Goal: Register for event/course

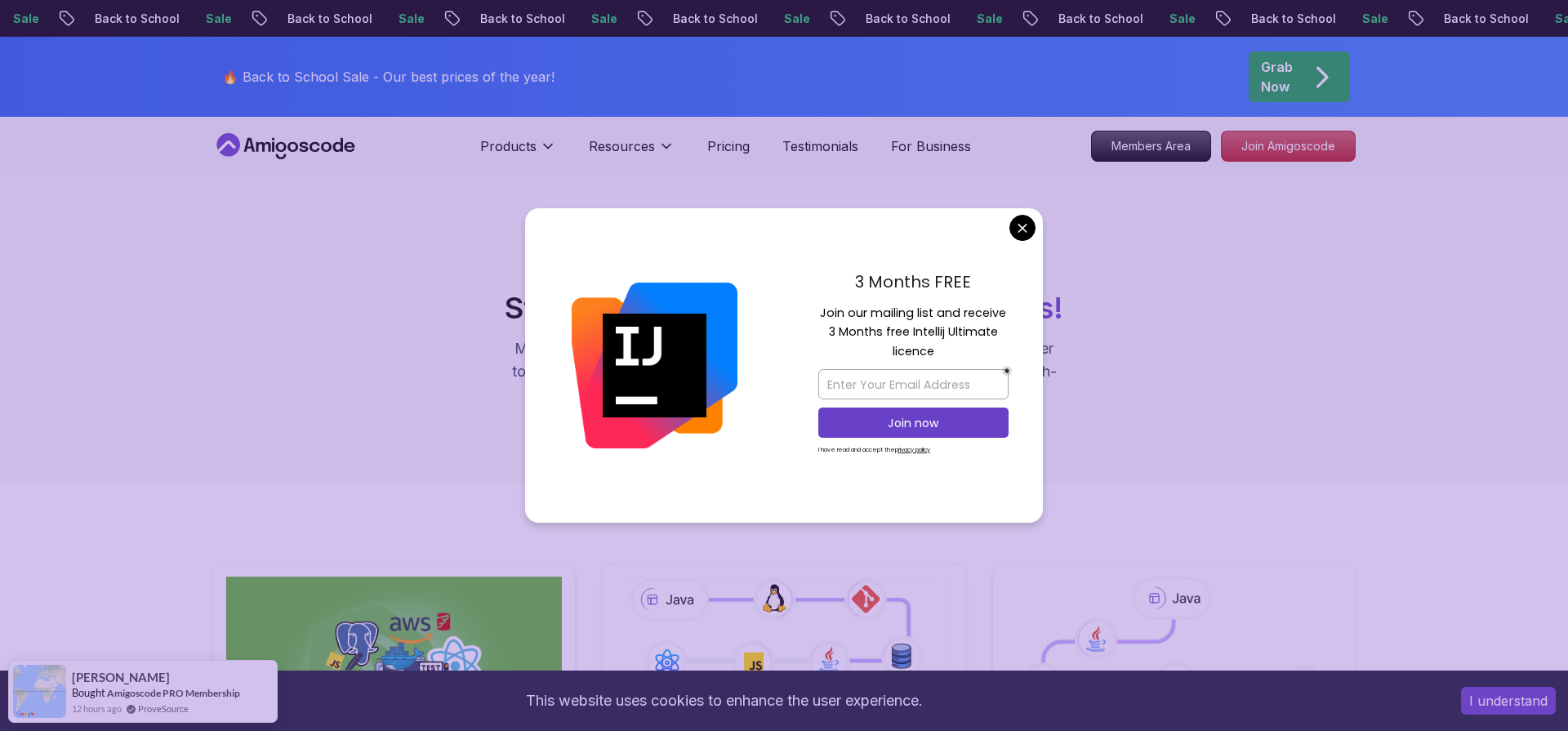
click at [617, 292] on img at bounding box center [654, 365] width 166 height 166
click at [863, 382] on input "email" at bounding box center [913, 384] width 190 height 30
click at [856, 382] on input "sunnyb" at bounding box center [913, 384] width 190 height 30
click at [840, 374] on input "sunnyb" at bounding box center [913, 384] width 190 height 30
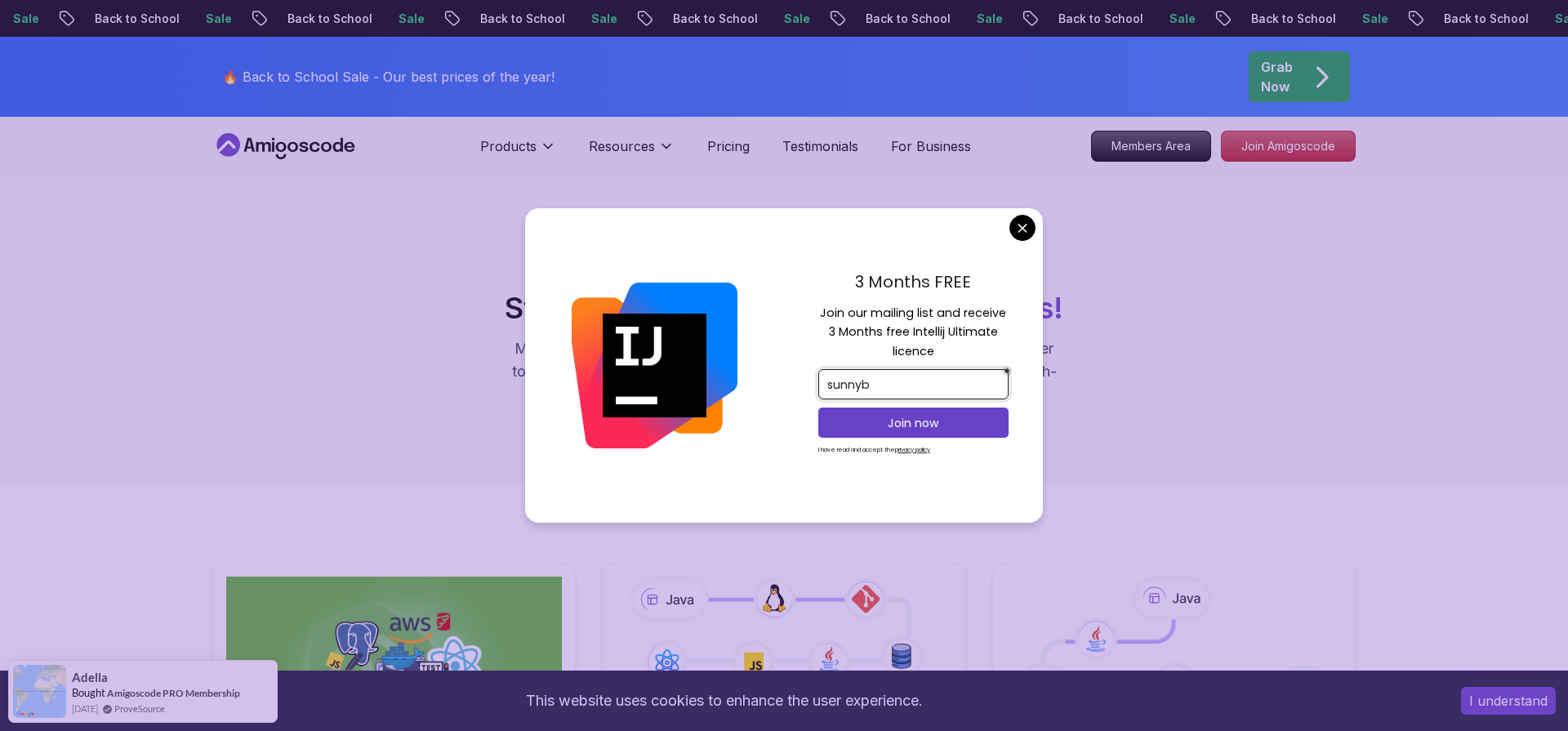
click at [844, 376] on input "sunnyb" at bounding box center [913, 384] width 190 height 30
click at [845, 376] on input "sunnyb" at bounding box center [913, 384] width 190 height 30
paste input "[EMAIL_ADDRESS][DOMAIN_NAME]"
type input "[EMAIL_ADDRESS][DOMAIN_NAME]"
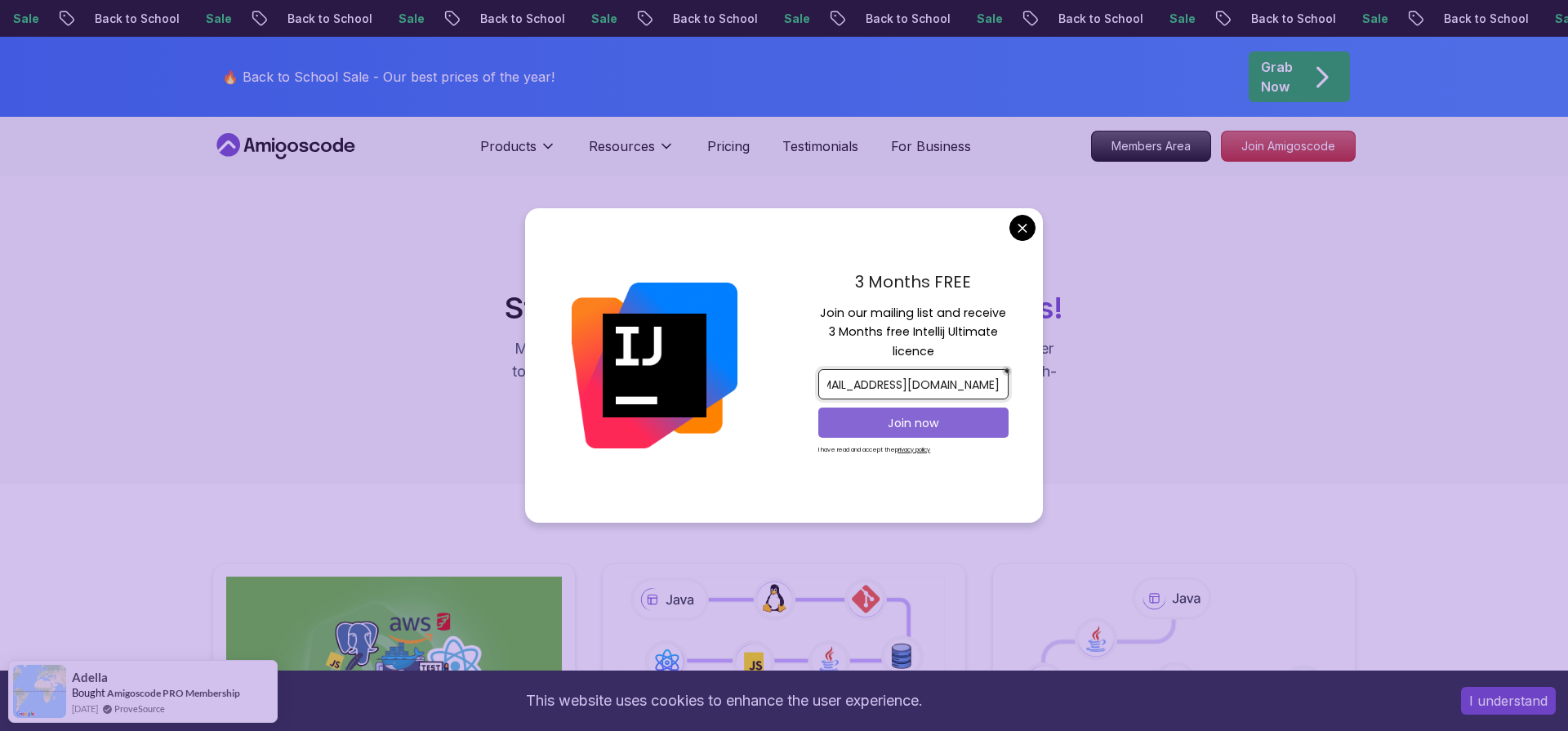
scroll to position [0, 0]
click at [891, 422] on p "Join now" at bounding box center [913, 423] width 154 height 16
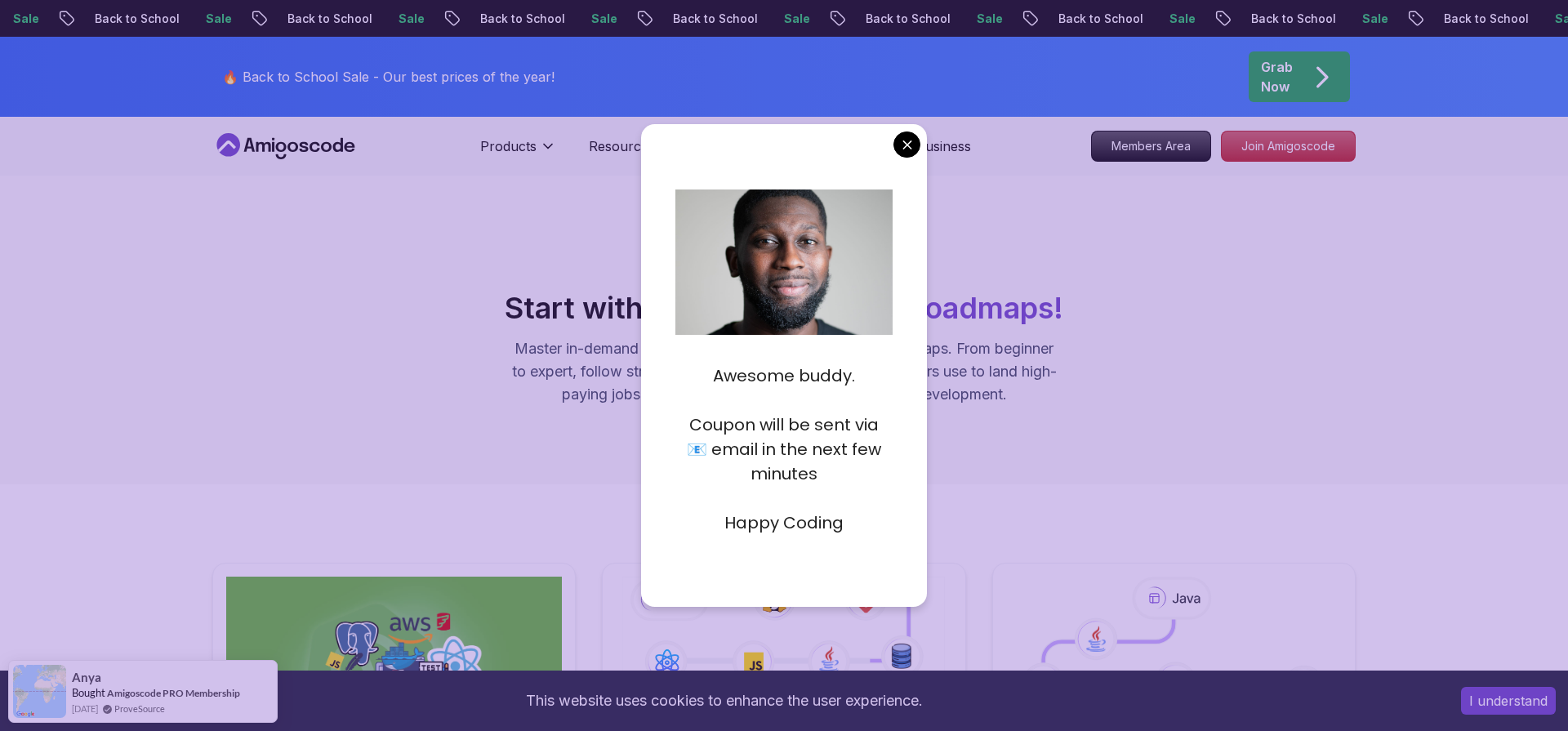
click at [847, 492] on p at bounding box center [784, 499] width 218 height 25
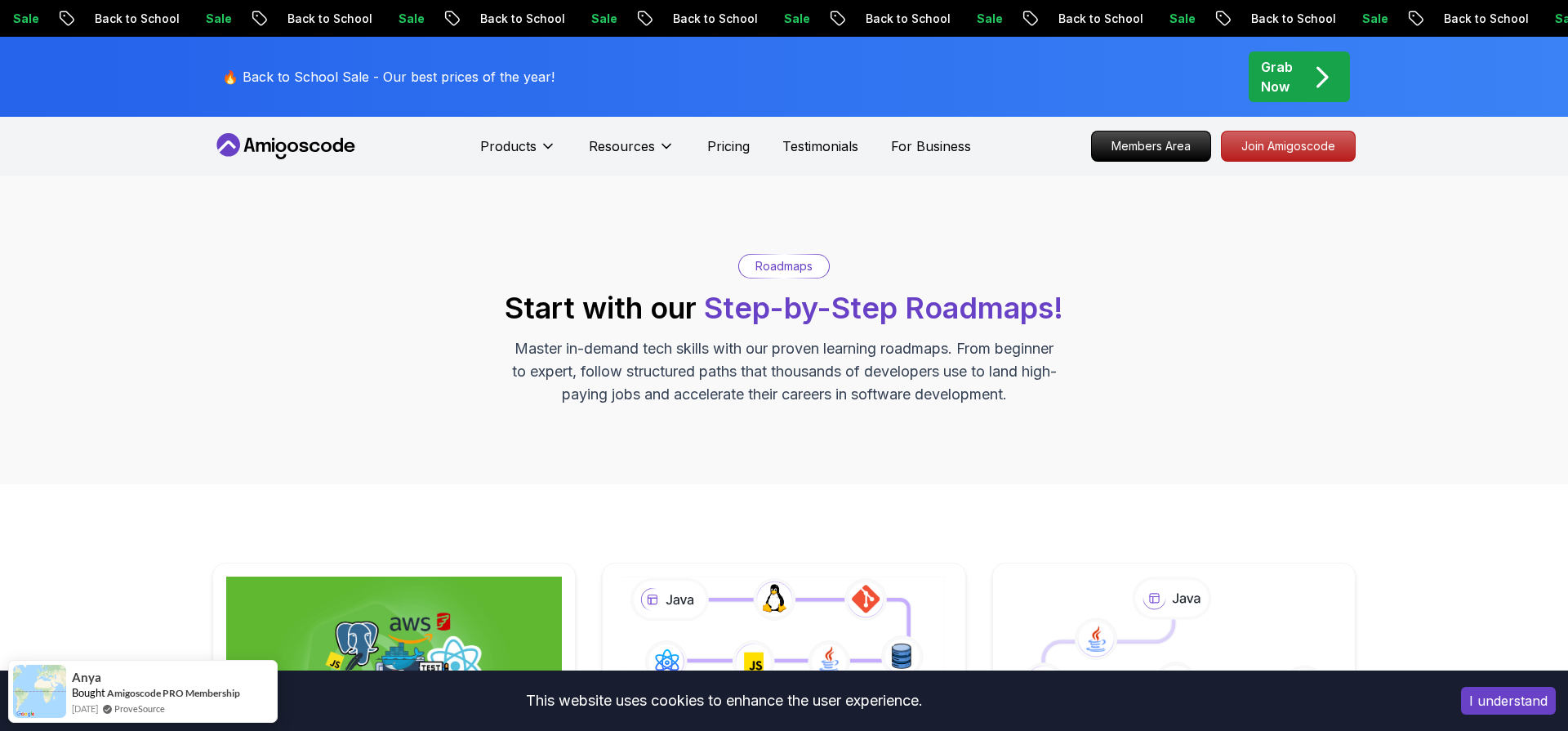
click at [816, 153] on p "Testimonials" at bounding box center [821, 146] width 76 height 20
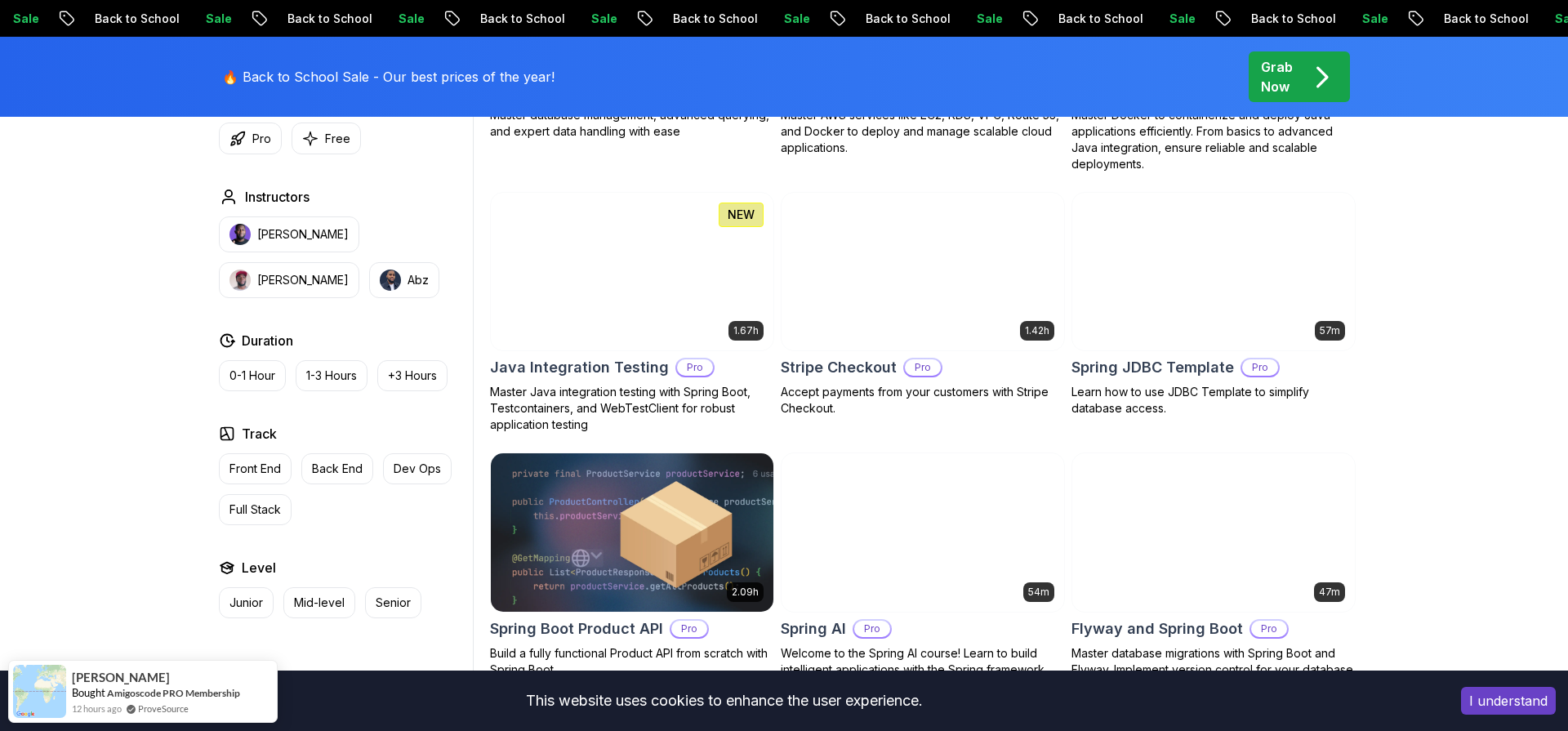
scroll to position [959, 0]
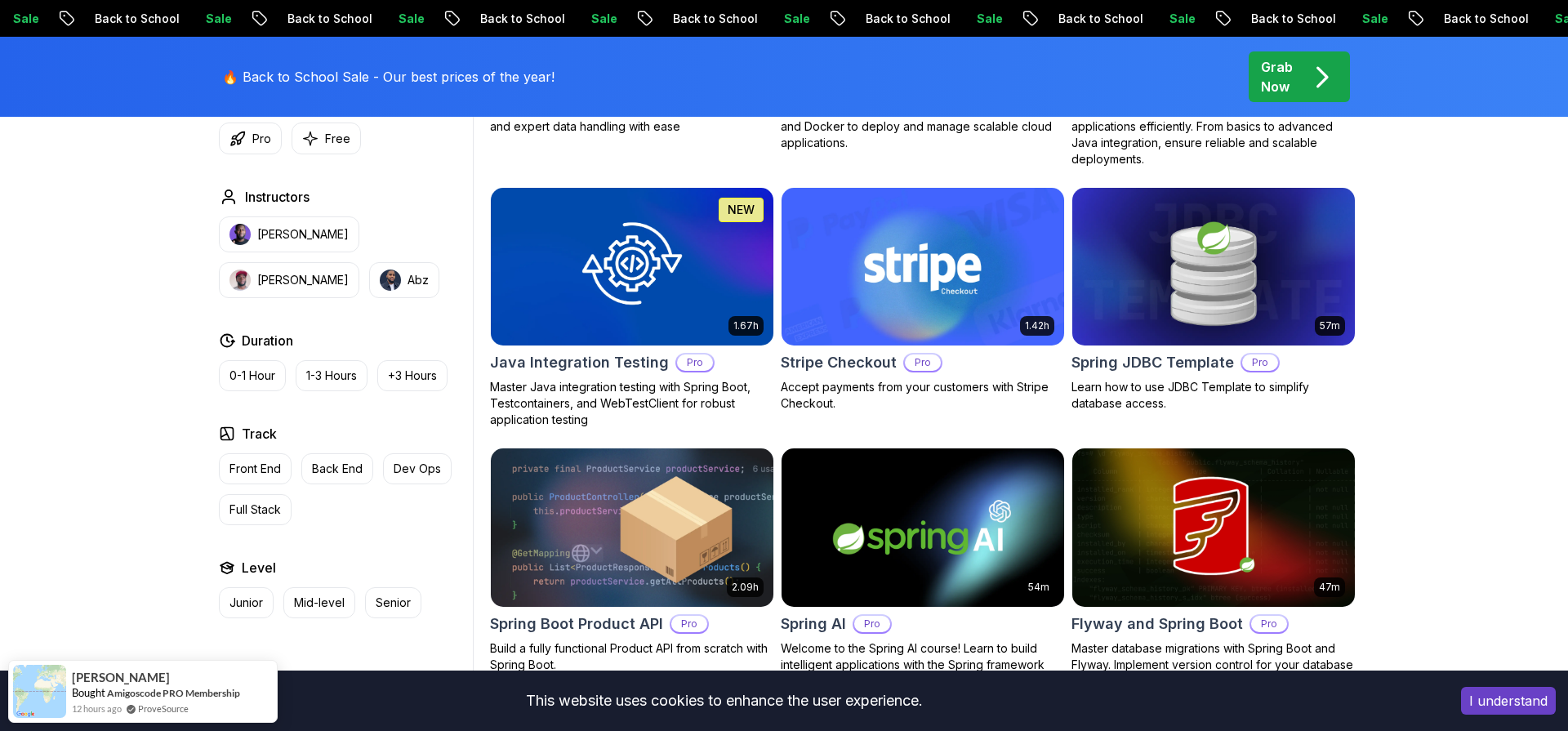
click at [1026, 224] on body "Sale Back to School Sale Back to School Sale Back to School Sale Back to School…" at bounding box center [784, 433] width 1568 height 2784
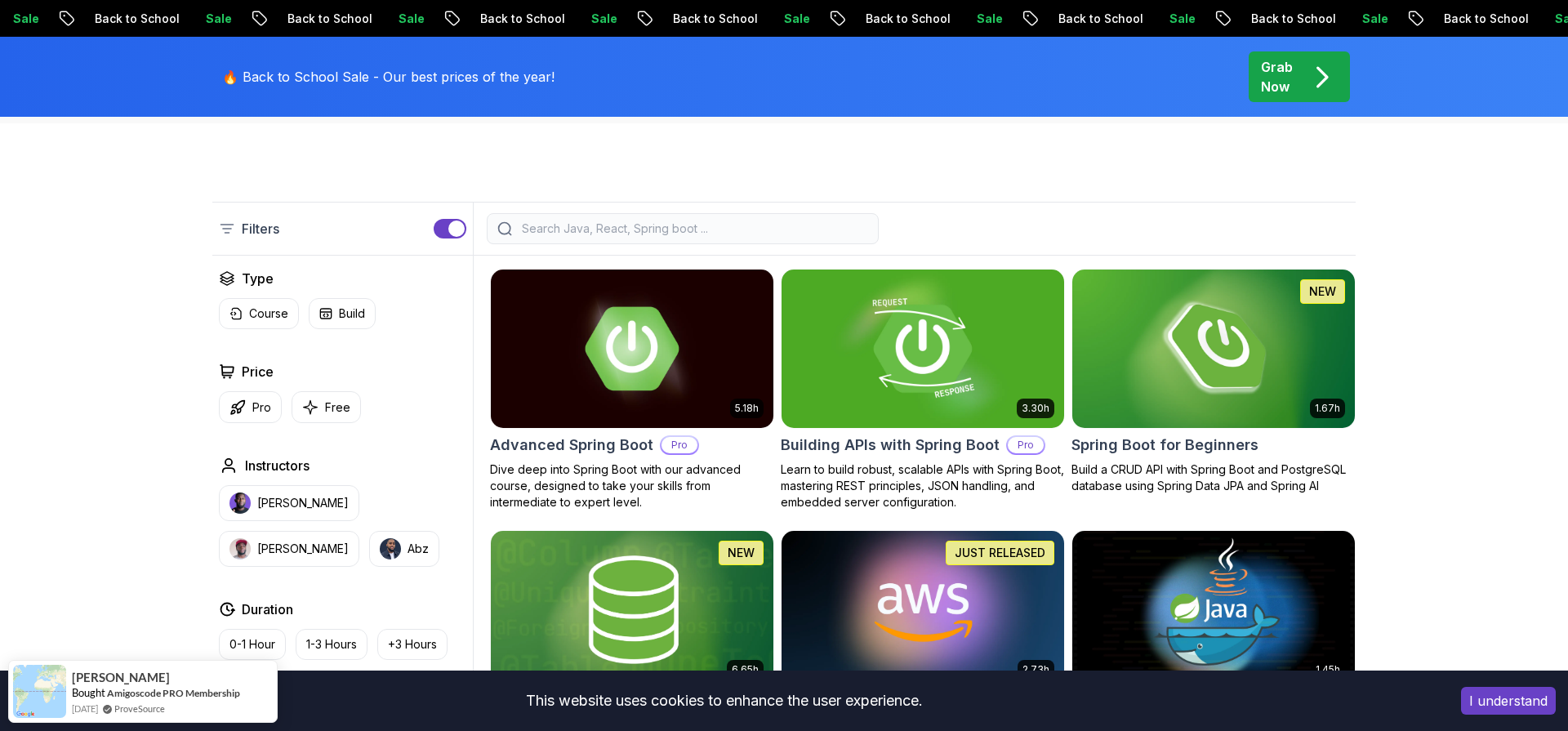
scroll to position [342, 0]
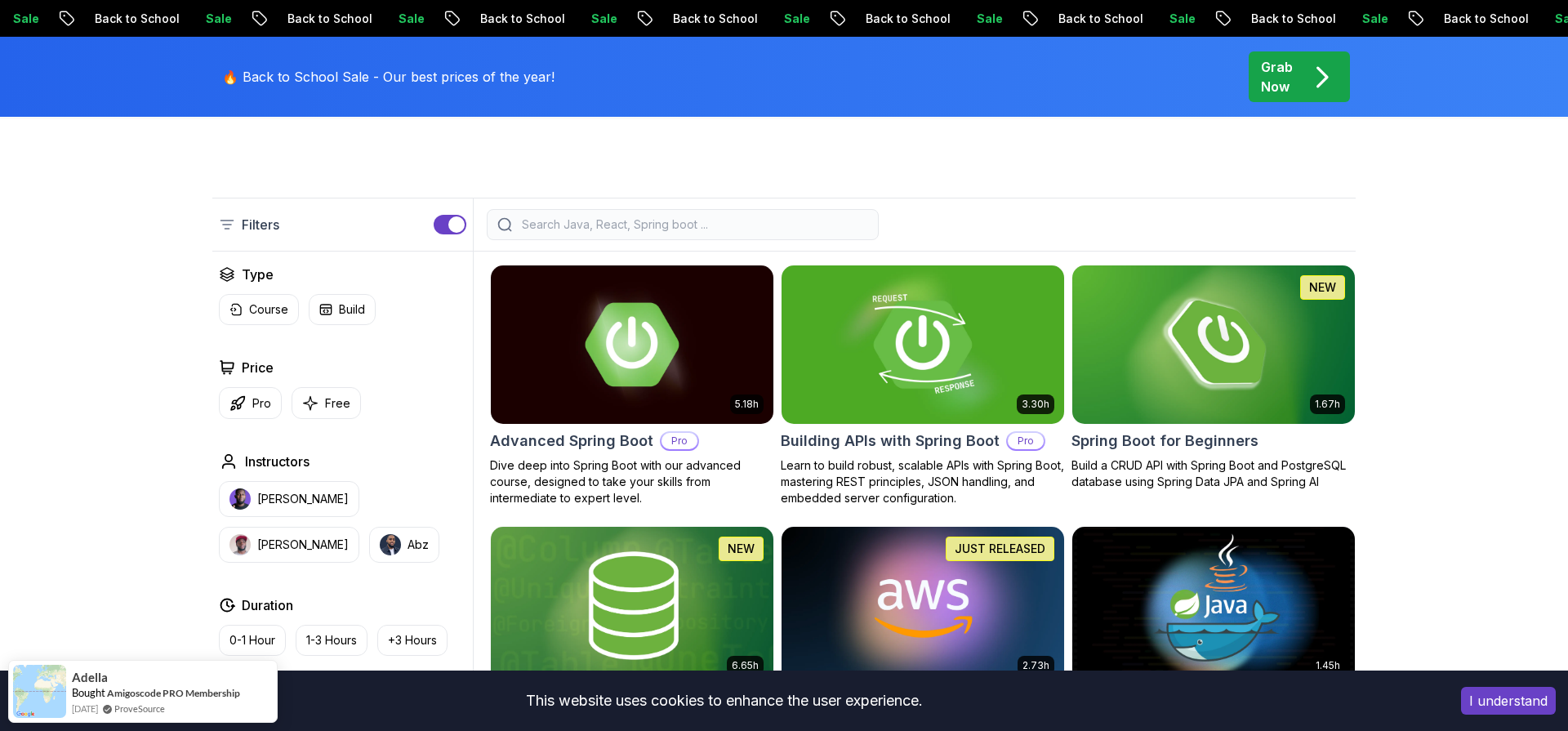
click at [869, 405] on img at bounding box center [923, 344] width 296 height 166
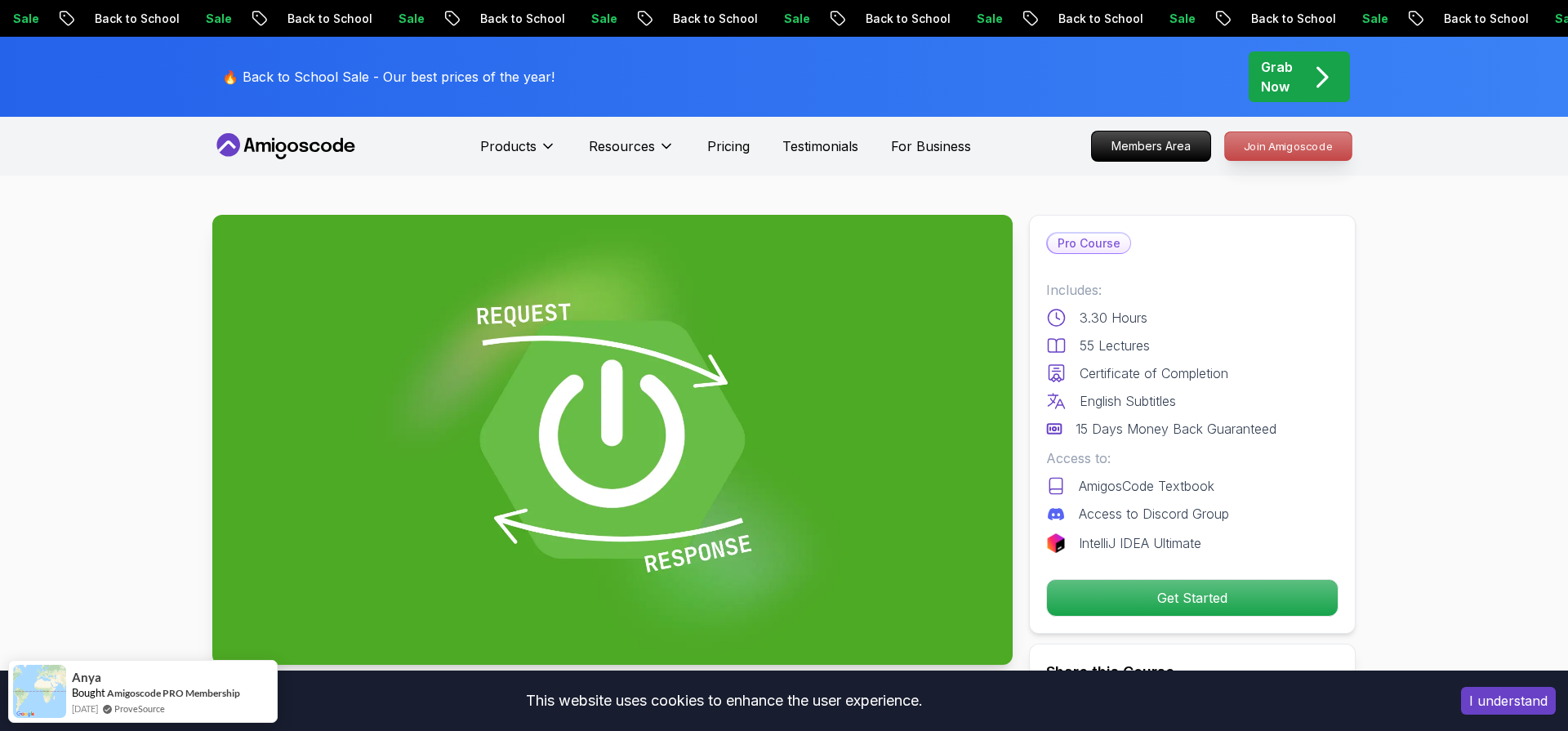
click at [1258, 139] on p "Join Amigoscode" at bounding box center [1288, 145] width 127 height 28
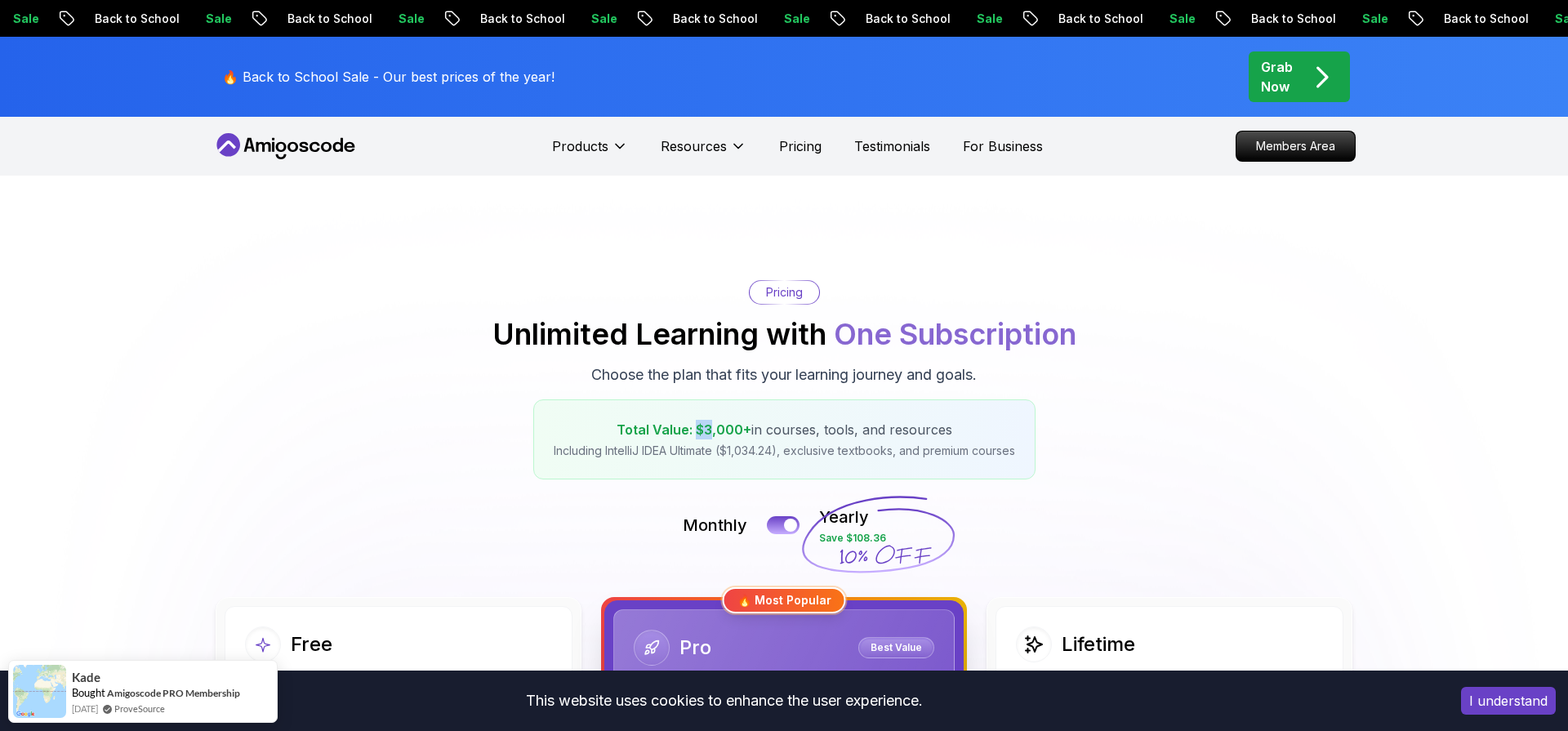
drag, startPoint x: 698, startPoint y: 436, endPoint x: 715, endPoint y: 434, distance: 17.1
click at [715, 434] on span "Total Value: $3,000+" at bounding box center [684, 429] width 135 height 16
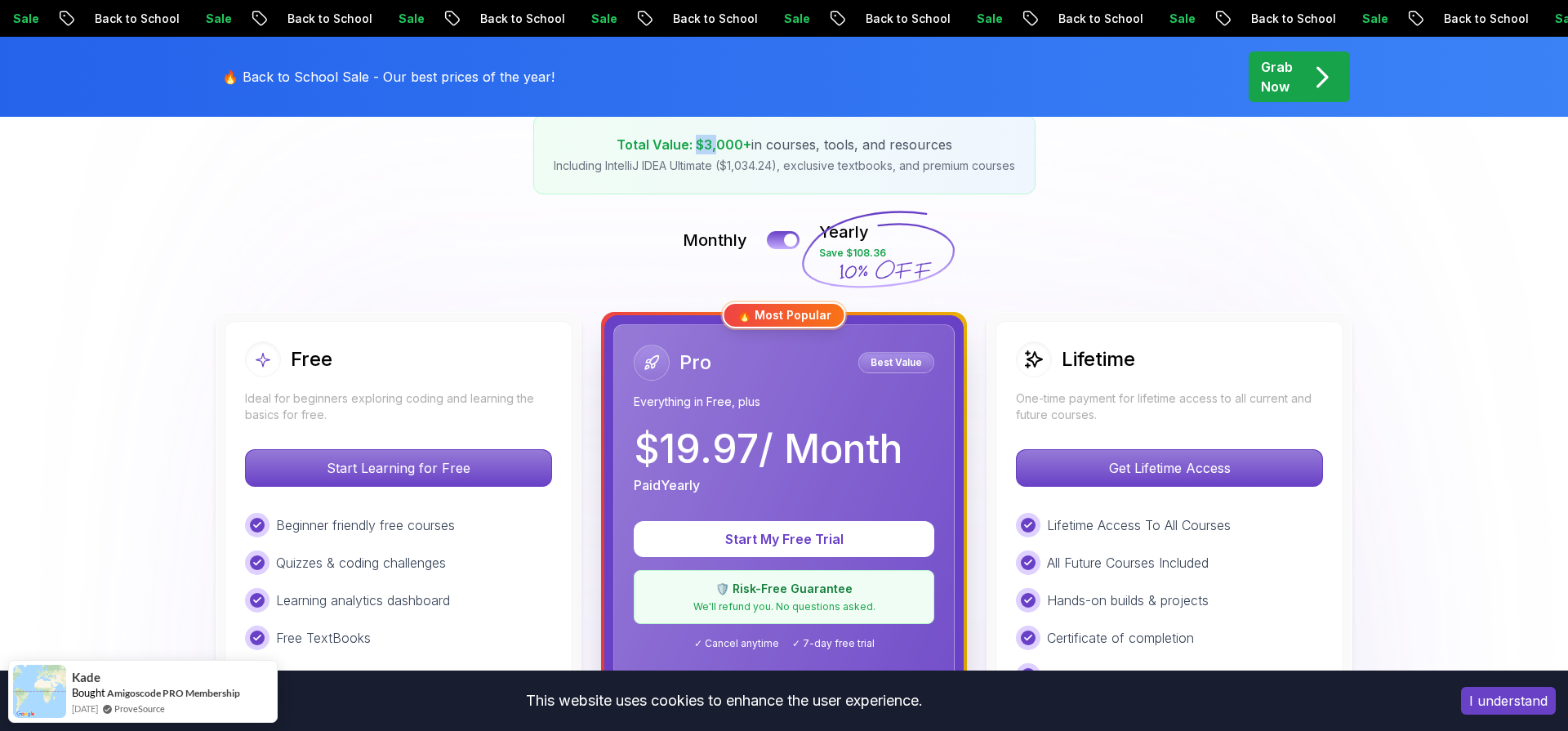
scroll to position [290, 0]
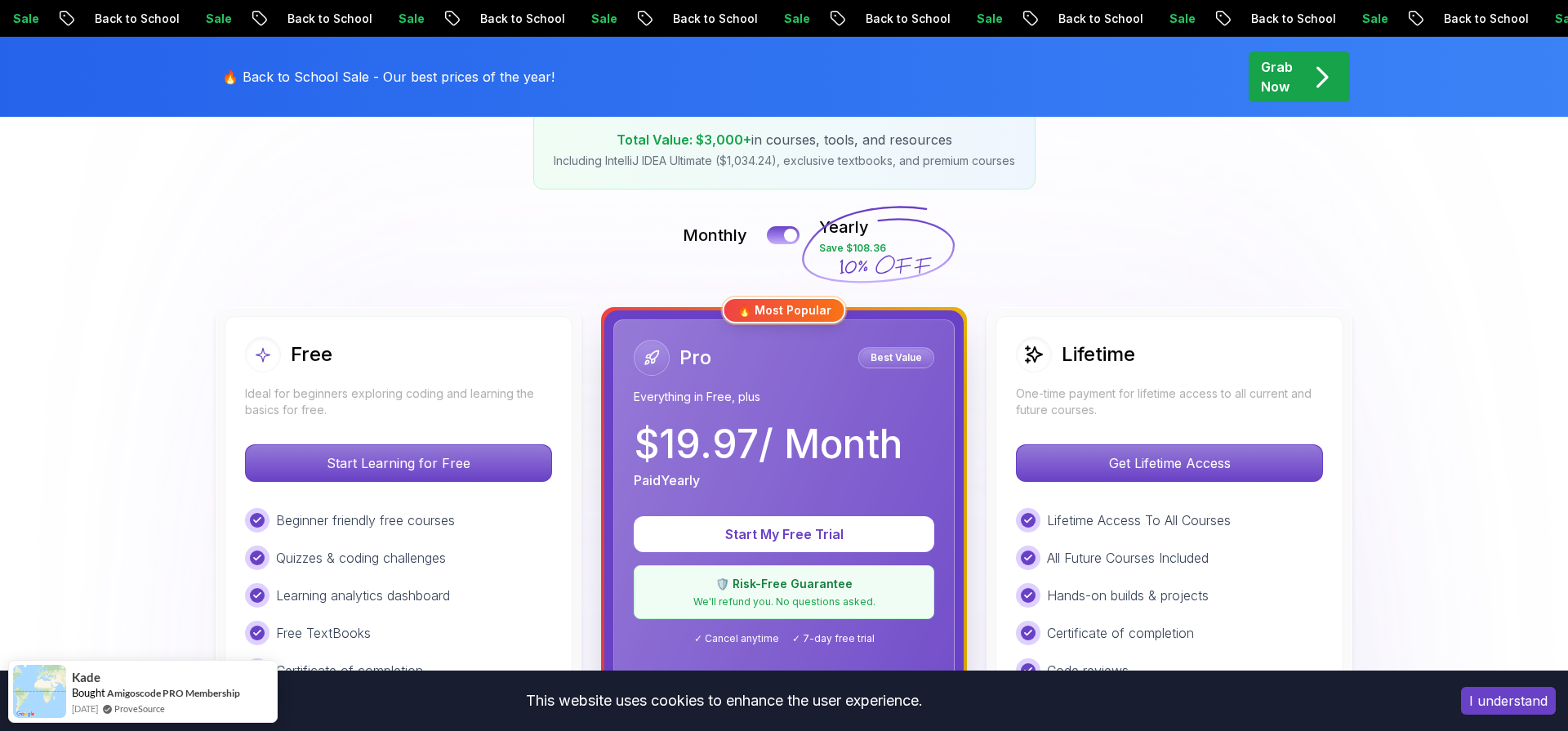
click at [643, 445] on p "$ 19.97 / Month" at bounding box center [768, 444] width 269 height 39
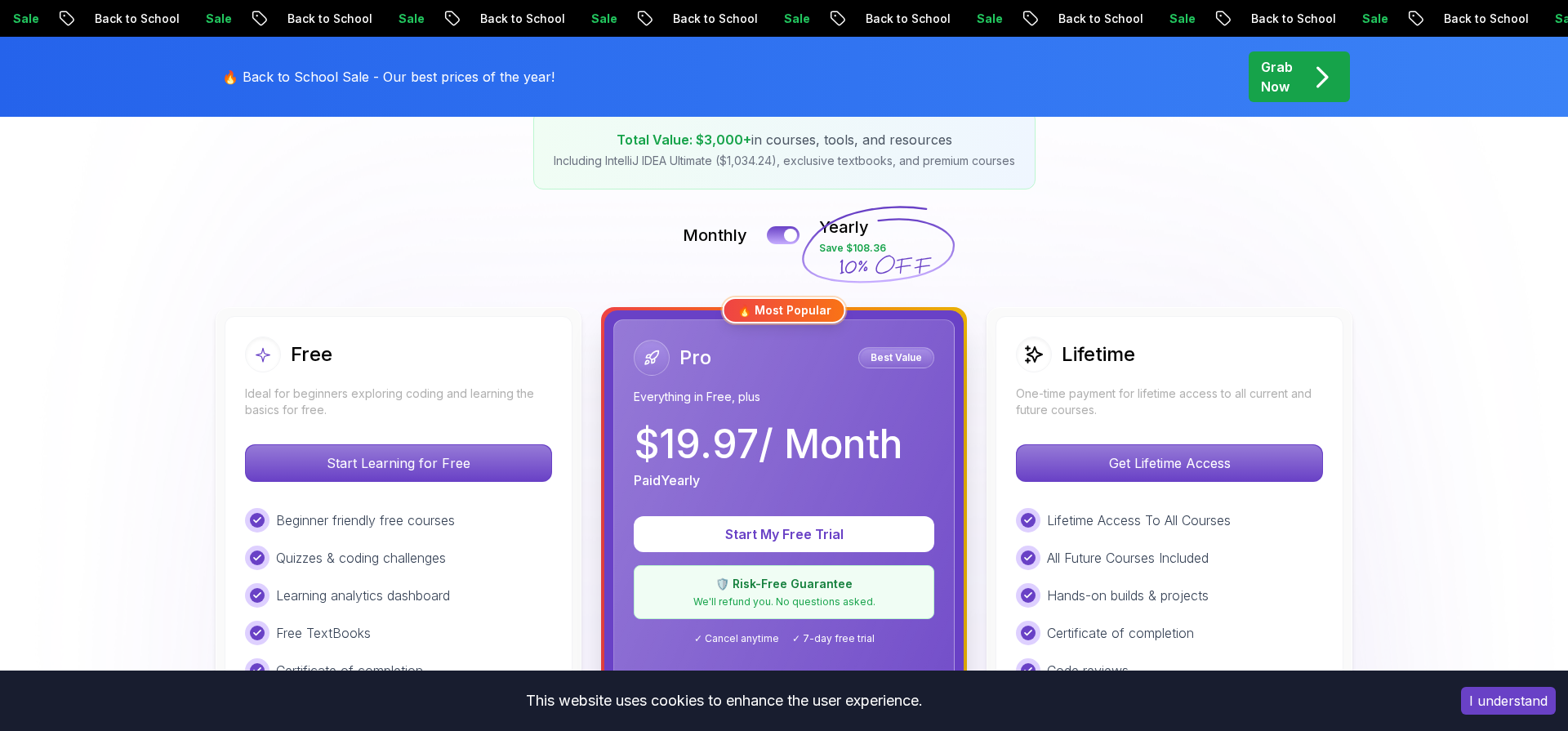
drag, startPoint x: 626, startPoint y: 444, endPoint x: 603, endPoint y: 467, distance: 32.5
click at [625, 444] on div "Pro Best Value Everything in Free, plus $ 19.97 / Month Paid Yearly Start My Fr…" at bounding box center [784, 694] width 342 height 750
drag, startPoint x: 627, startPoint y: 477, endPoint x: 687, endPoint y: 451, distance: 65.4
click at [687, 451] on div "Free Ideal for beginners exploring coding and learning the basics for free. Sta…" at bounding box center [784, 694] width 1144 height 774
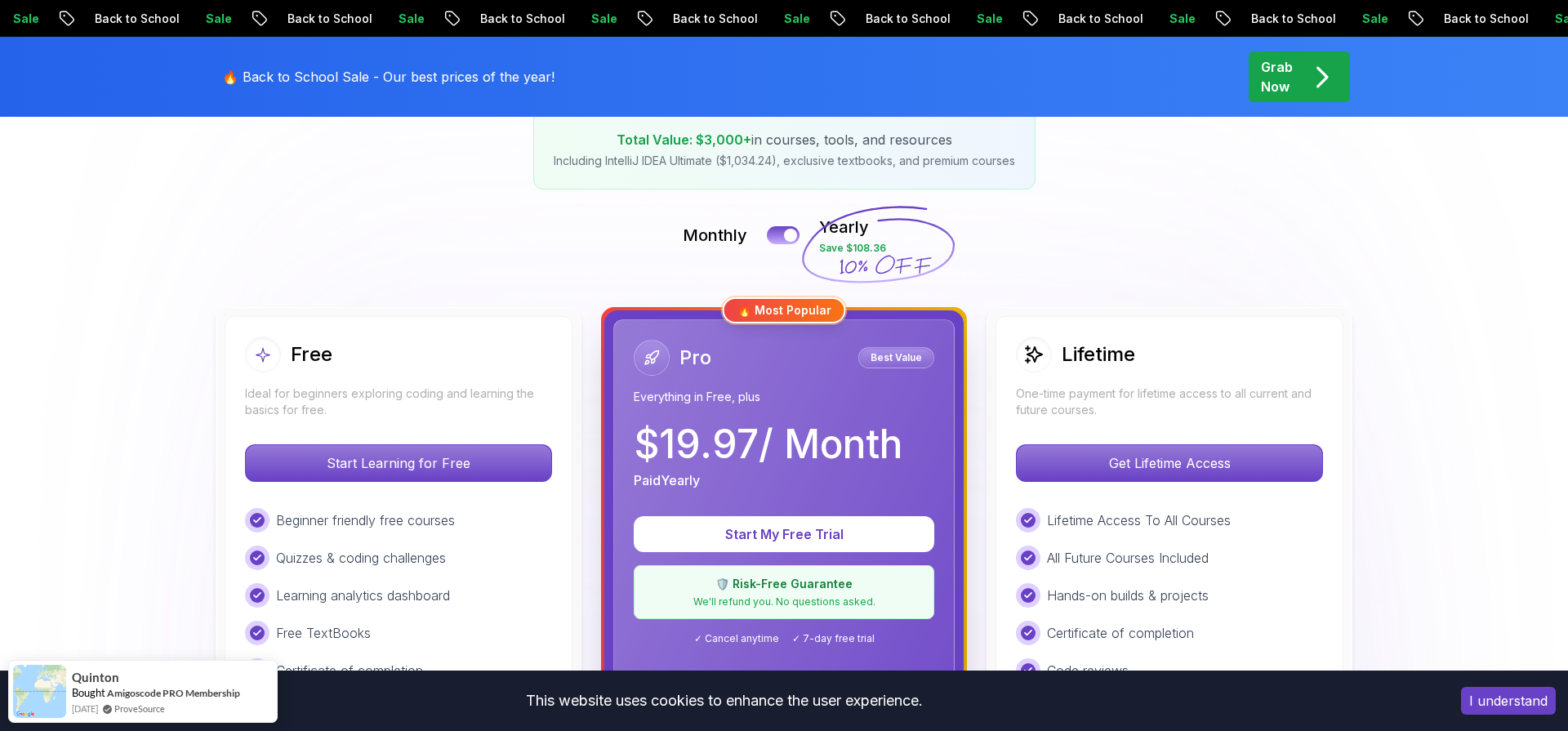
click at [761, 446] on p "$ 19.97 / Month" at bounding box center [768, 444] width 269 height 39
drag, startPoint x: 761, startPoint y: 446, endPoint x: 751, endPoint y: 461, distance: 18.0
click at [751, 461] on p "$ 19.97 / Month" at bounding box center [768, 444] width 269 height 39
click at [768, 461] on p "$ 19.97 / Month" at bounding box center [768, 444] width 269 height 39
drag, startPoint x: 768, startPoint y: 452, endPoint x: 643, endPoint y: 441, distance: 125.5
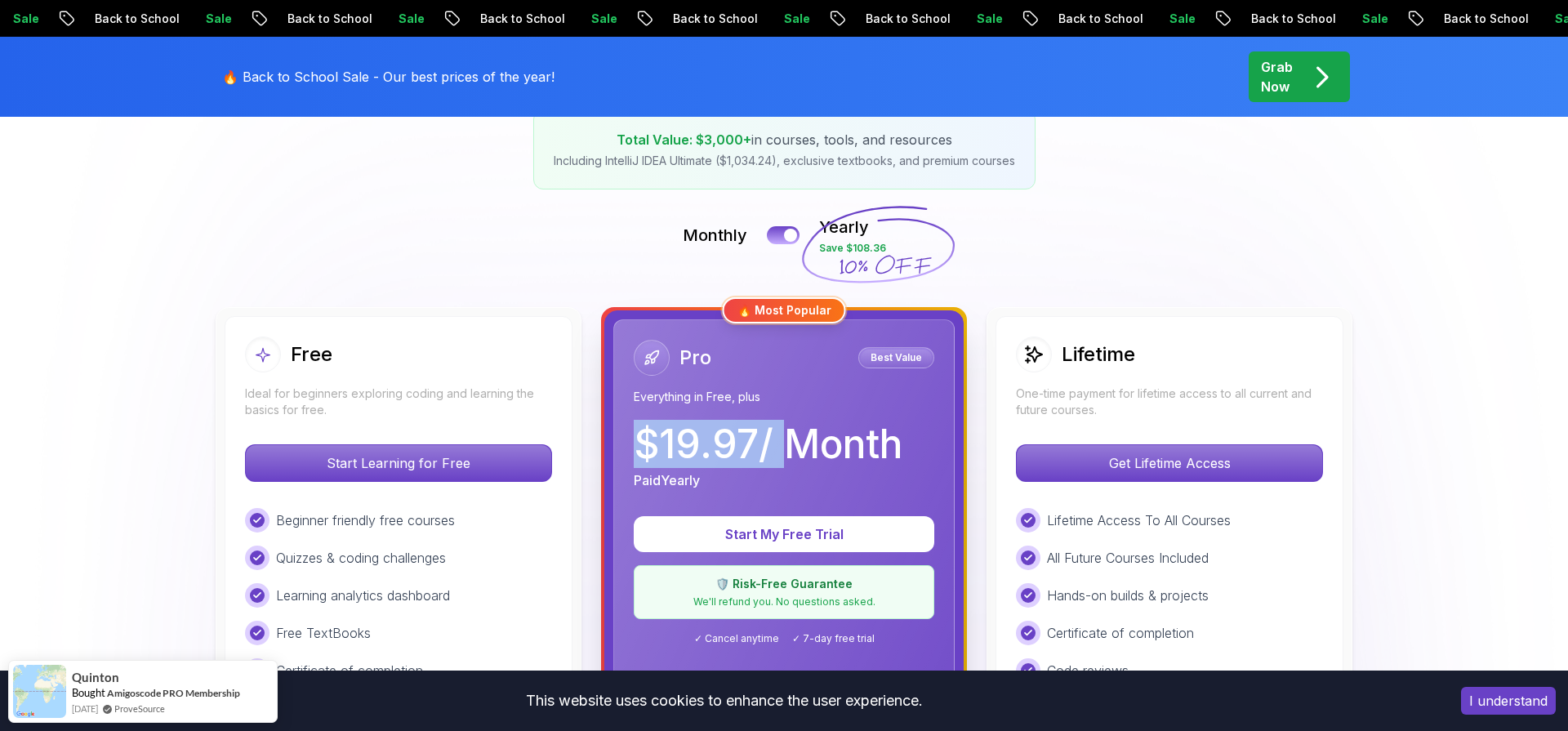
click at [643, 441] on p "$ 19.97 / Month" at bounding box center [768, 444] width 269 height 39
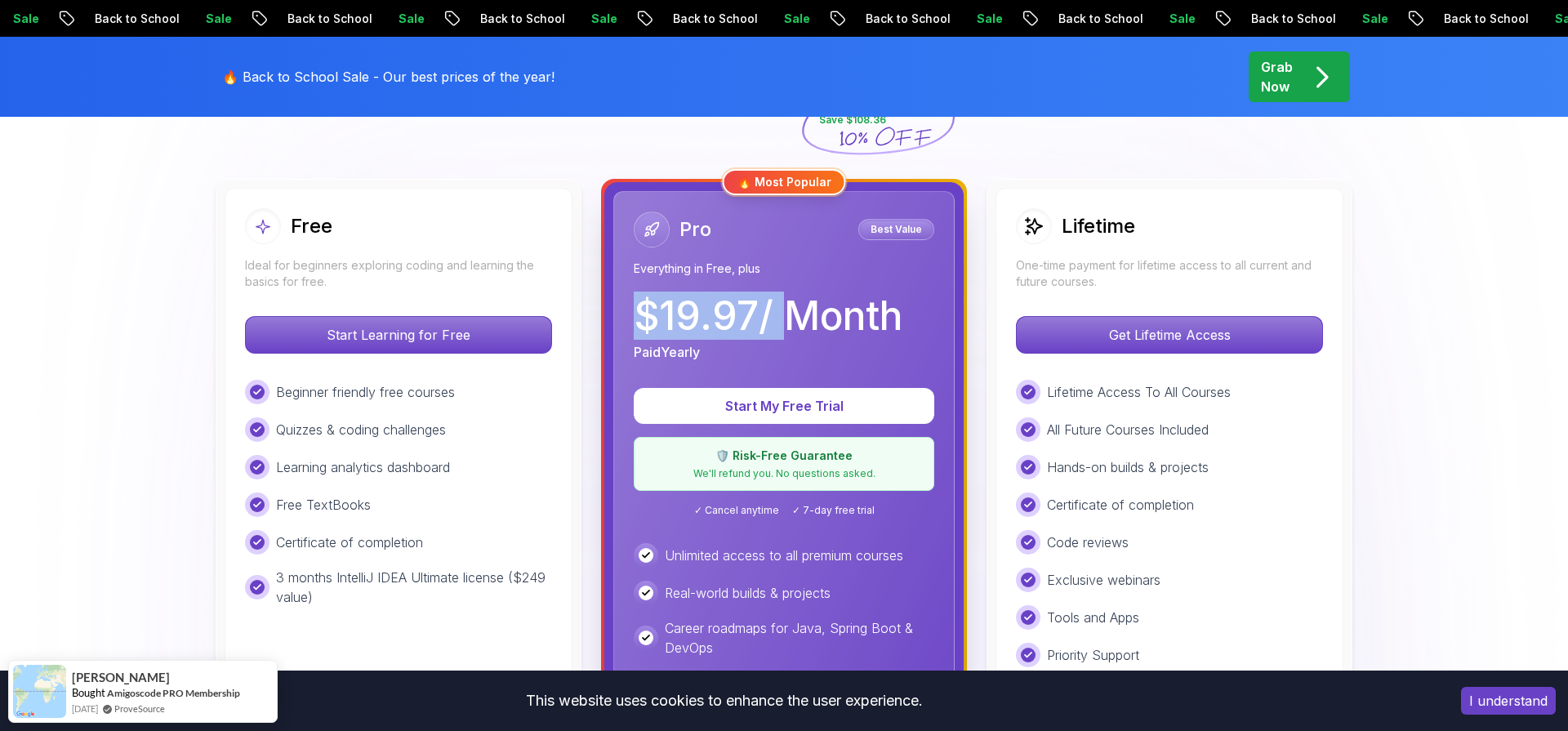
scroll to position [497, 0]
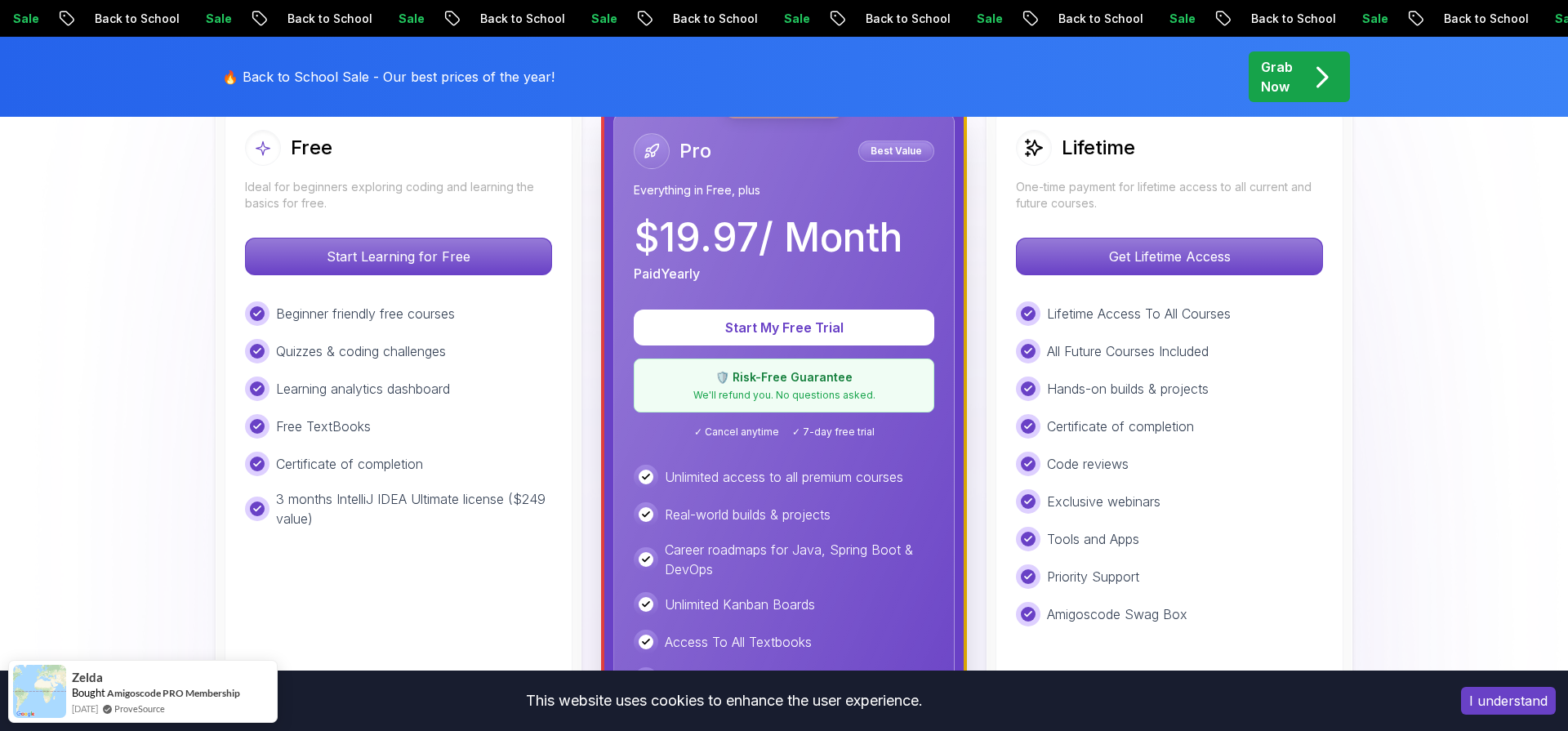
drag, startPoint x: 521, startPoint y: 505, endPoint x: 544, endPoint y: 505, distance: 23.0
click at [544, 505] on p "3 months IntelliJ IDEA Ultimate license ($249 value)" at bounding box center [414, 508] width 276 height 39
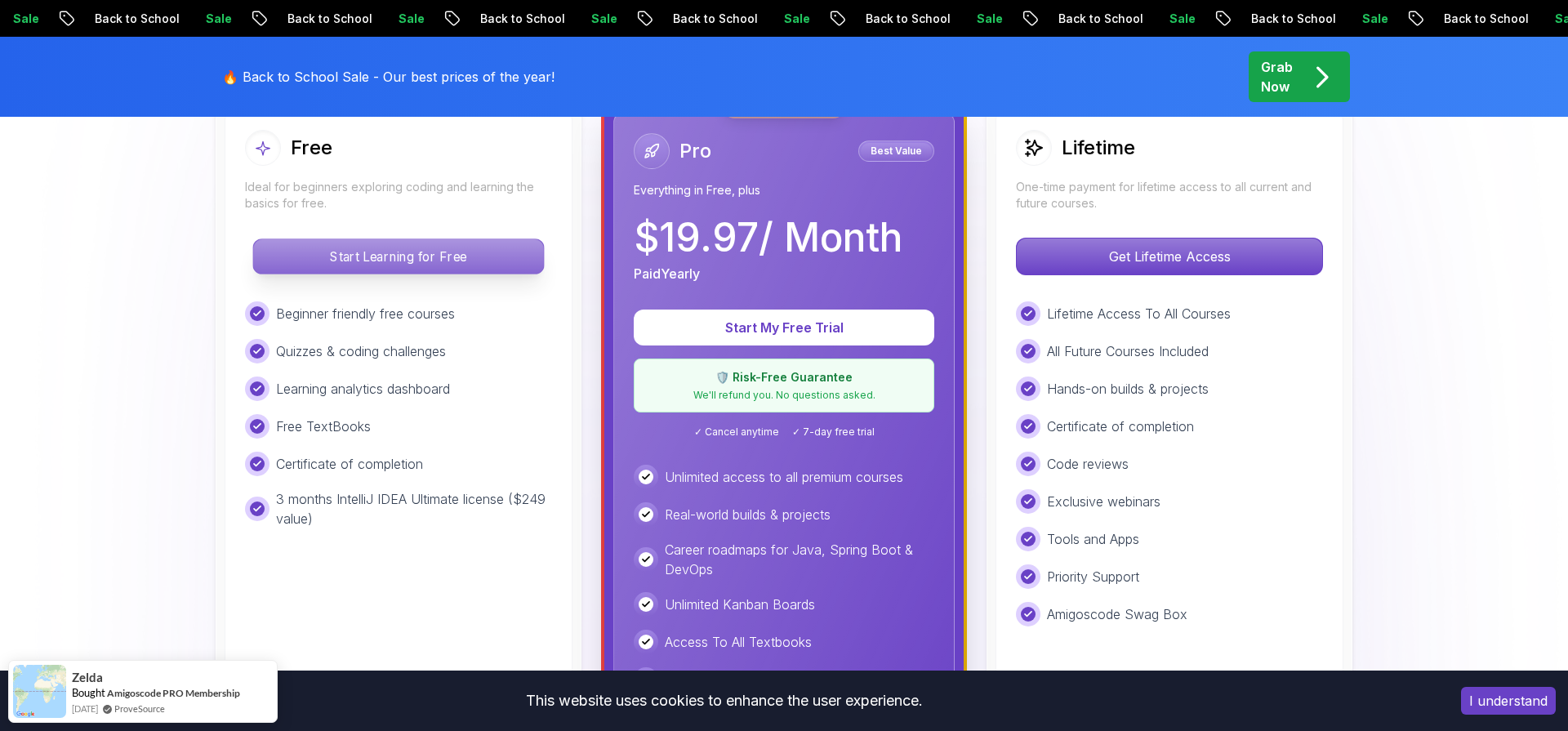
click at [454, 261] on p "Start Learning for Free" at bounding box center [398, 256] width 290 height 35
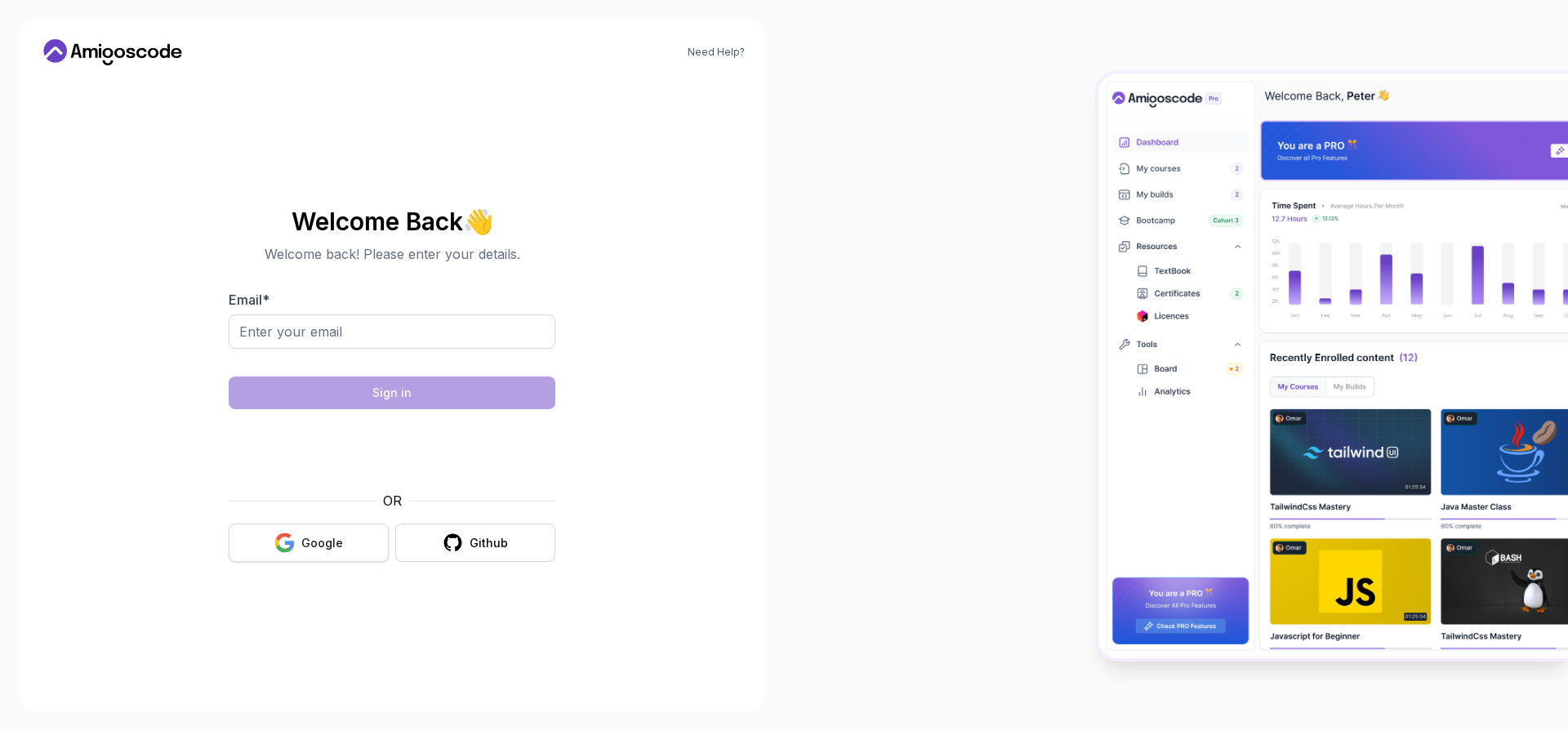
click at [334, 543] on div "Google" at bounding box center [322, 543] width 42 height 16
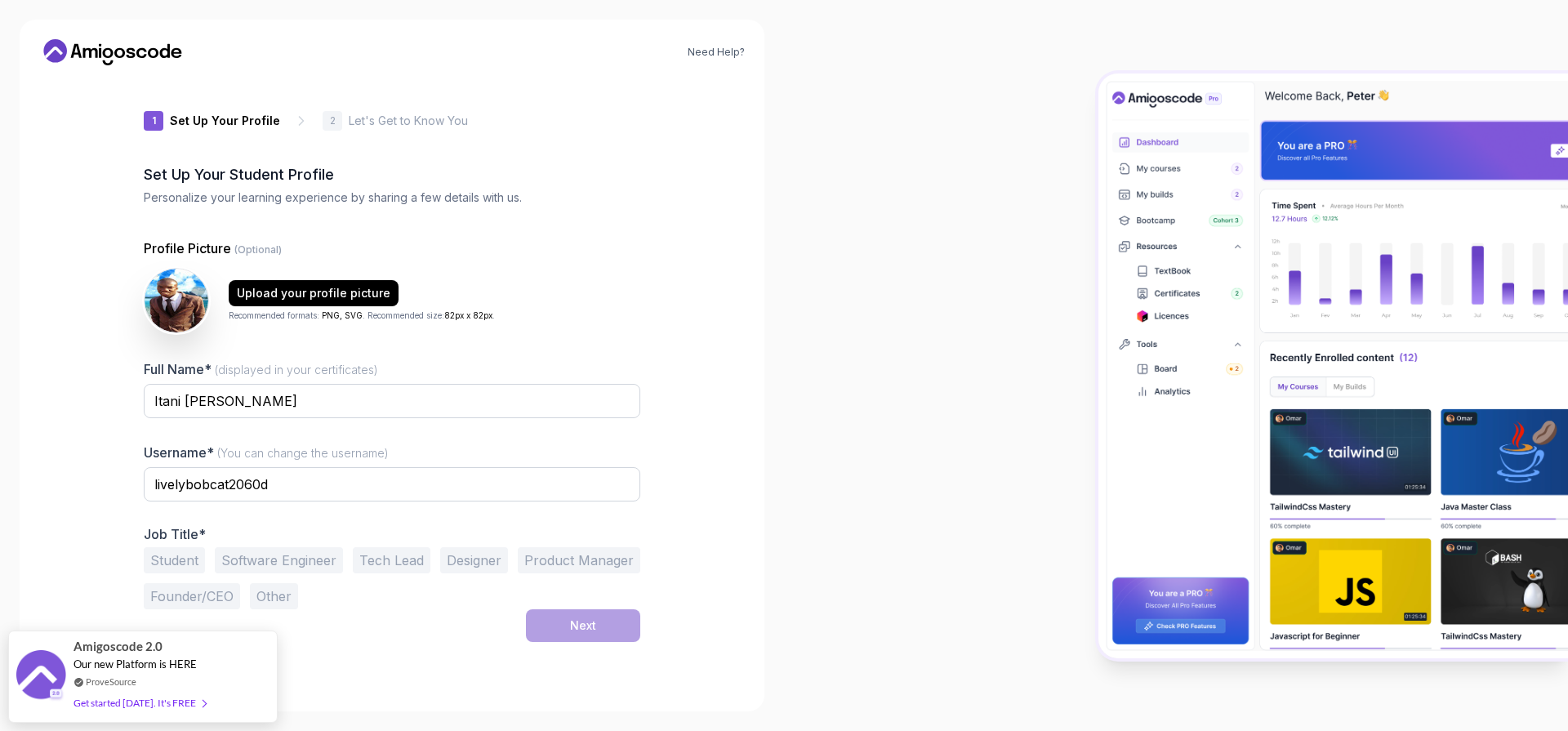
click at [299, 570] on button "Software Engineer" at bounding box center [279, 560] width 129 height 26
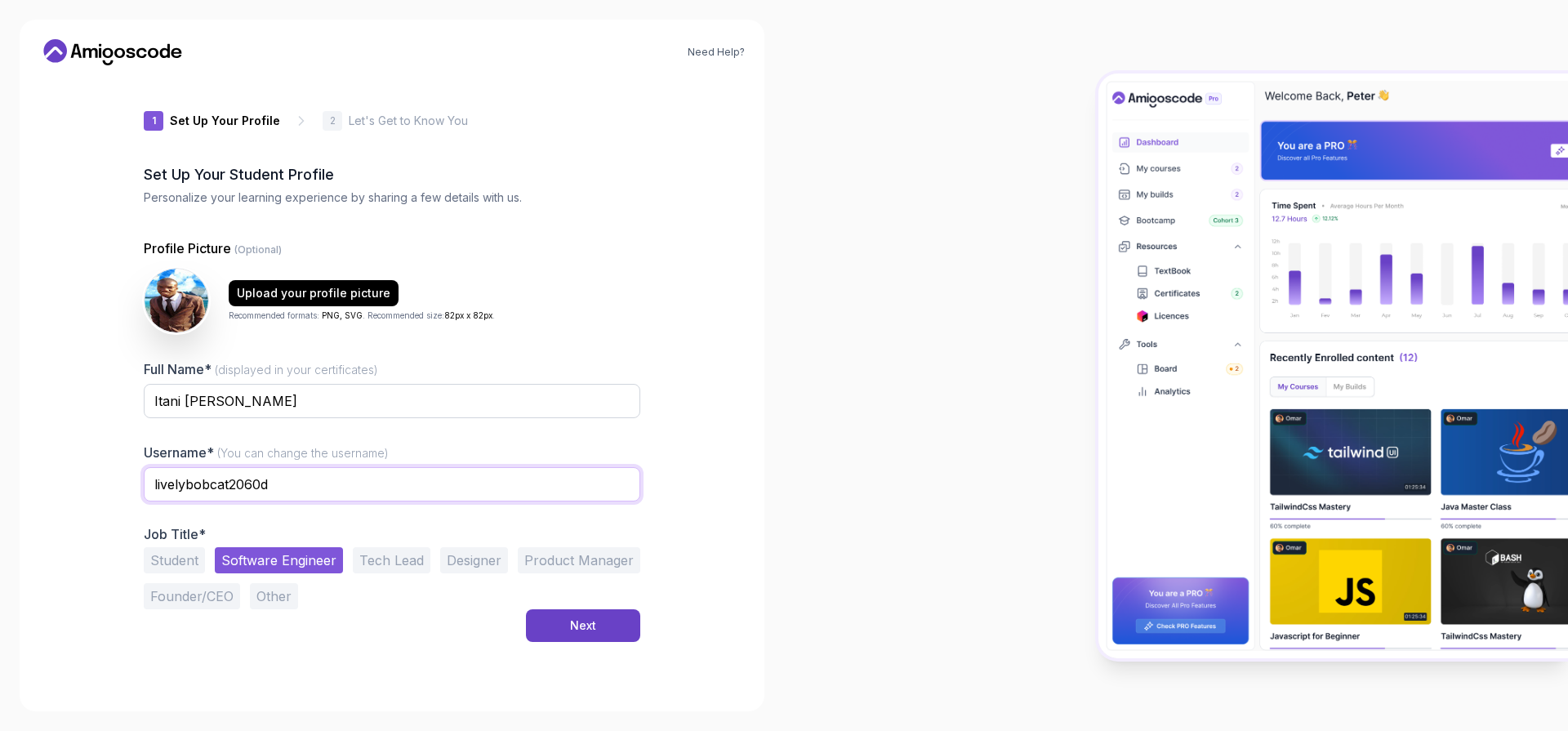
click at [311, 487] on input "livelybobcat2060d" at bounding box center [392, 483] width 497 height 35
click at [310, 487] on input "livelybobcat2060d" at bounding box center [392, 483] width 497 height 35
type input "Madodongais"
click at [611, 622] on button "Next" at bounding box center [583, 625] width 114 height 33
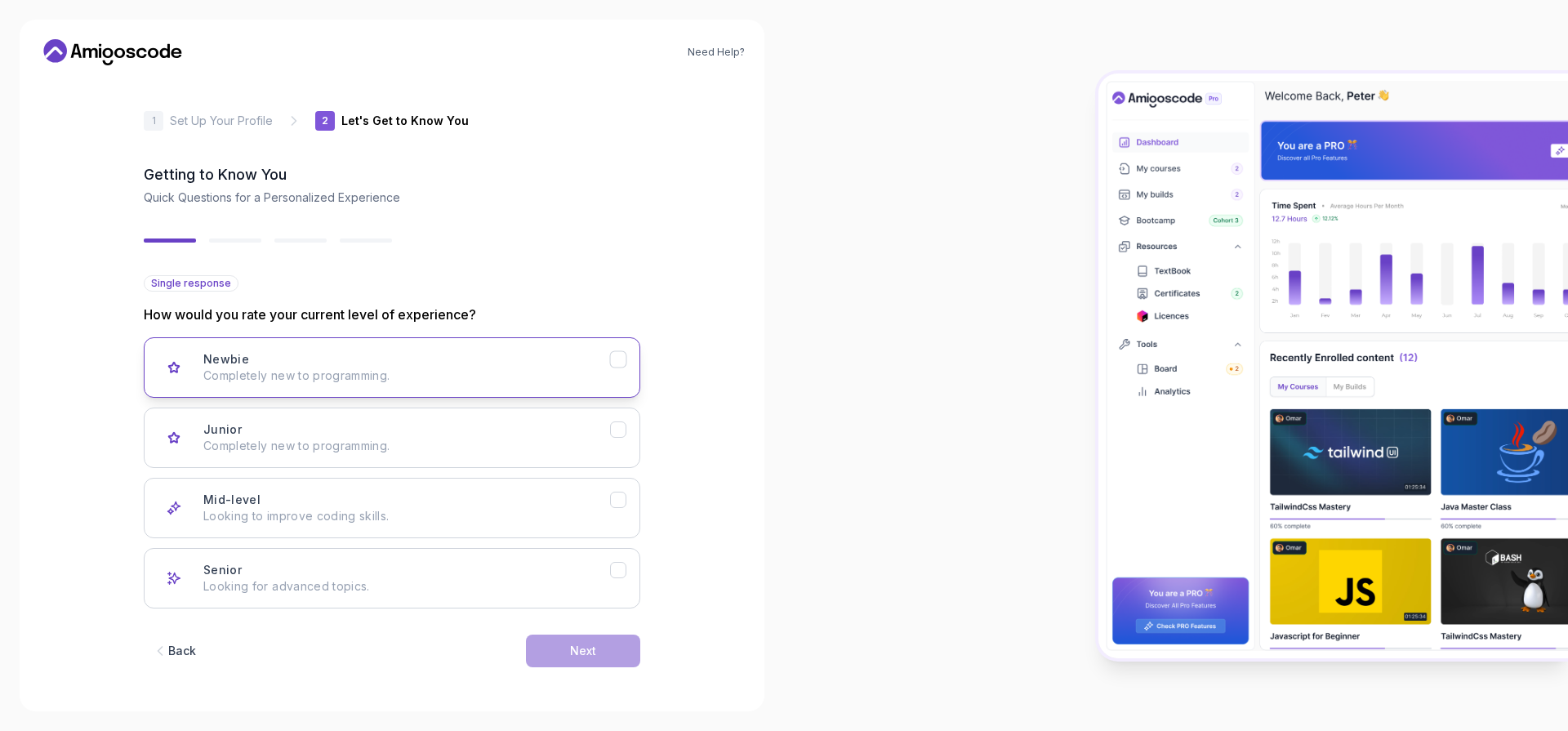
click at [434, 374] on p "Completely new to programming." at bounding box center [406, 375] width 406 height 16
click at [580, 449] on p "Completely new to programming." at bounding box center [406, 445] width 406 height 16
click at [634, 656] on button "Next" at bounding box center [583, 650] width 114 height 33
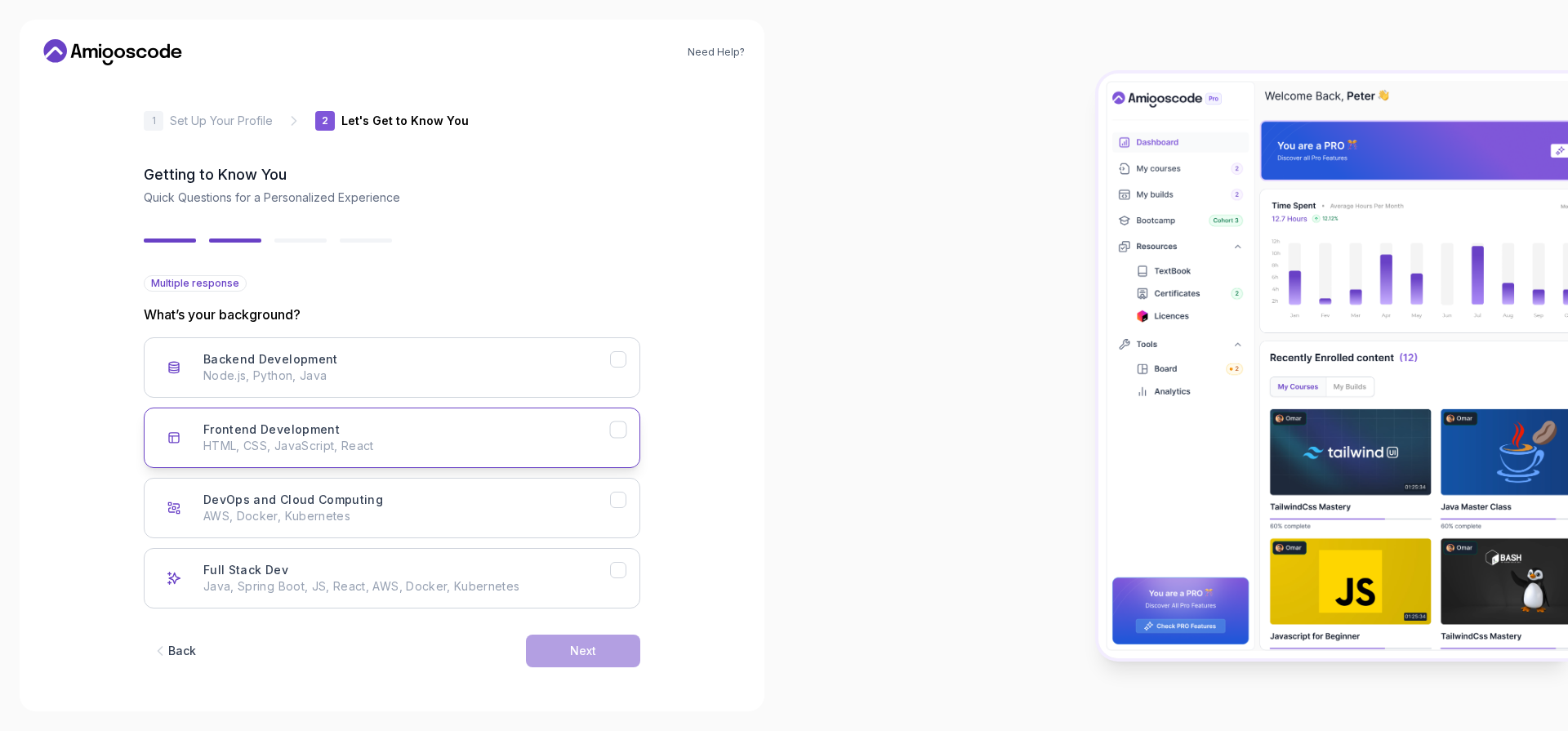
click at [498, 462] on button "Frontend Development HTML, CSS, JavaScript, React" at bounding box center [392, 437] width 497 height 60
click at [597, 646] on button "Next" at bounding box center [583, 650] width 114 height 33
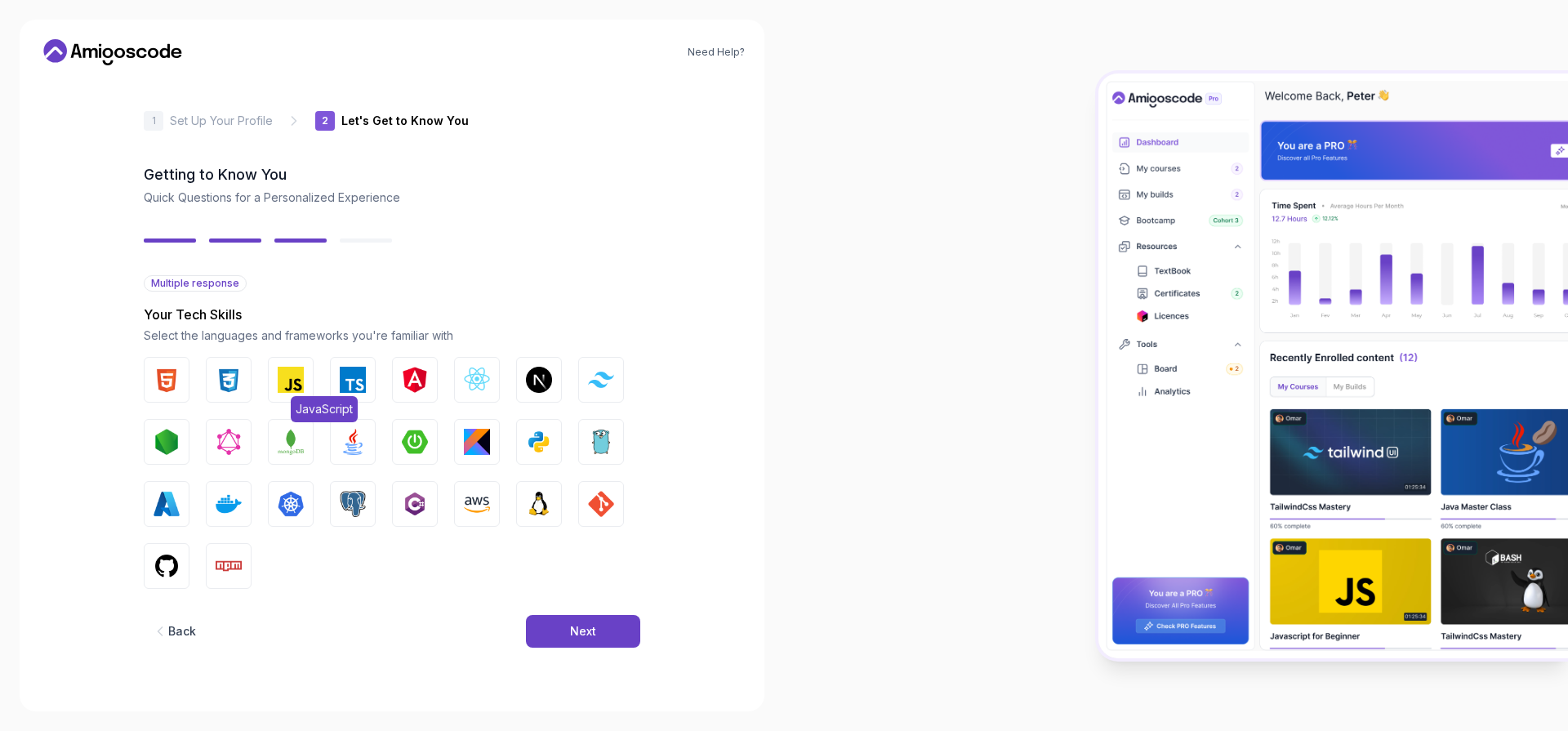
click at [281, 388] on img "button" at bounding box center [290, 379] width 26 height 26
click at [237, 390] on img "button" at bounding box center [228, 379] width 26 height 26
click at [170, 391] on img "button" at bounding box center [166, 379] width 26 height 26
click at [177, 455] on button "Node.js" at bounding box center [167, 442] width 46 height 46
click at [554, 625] on button "Next" at bounding box center [583, 631] width 114 height 33
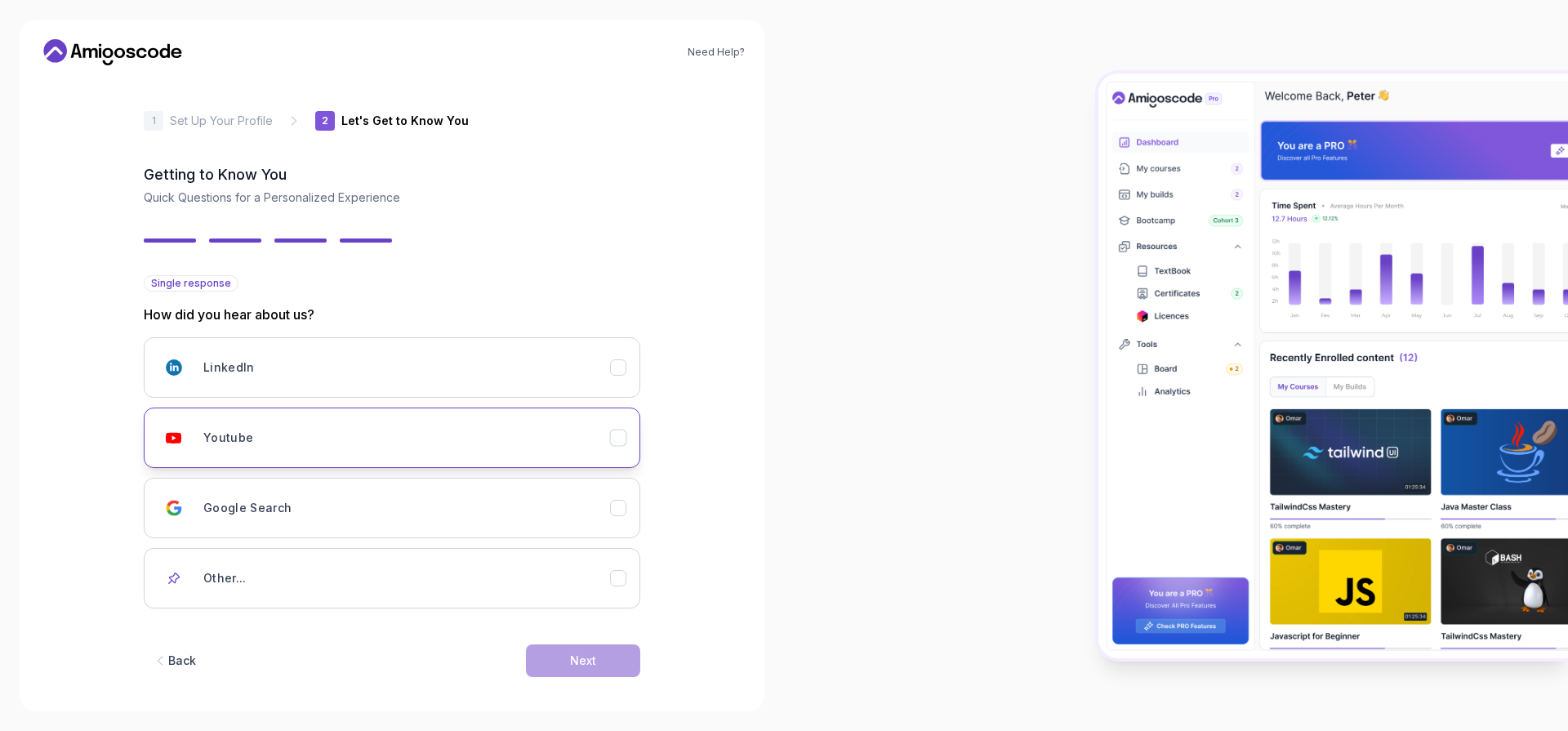
click at [426, 435] on div "Youtube" at bounding box center [406, 437] width 406 height 33
click at [564, 658] on button "Next" at bounding box center [583, 660] width 114 height 33
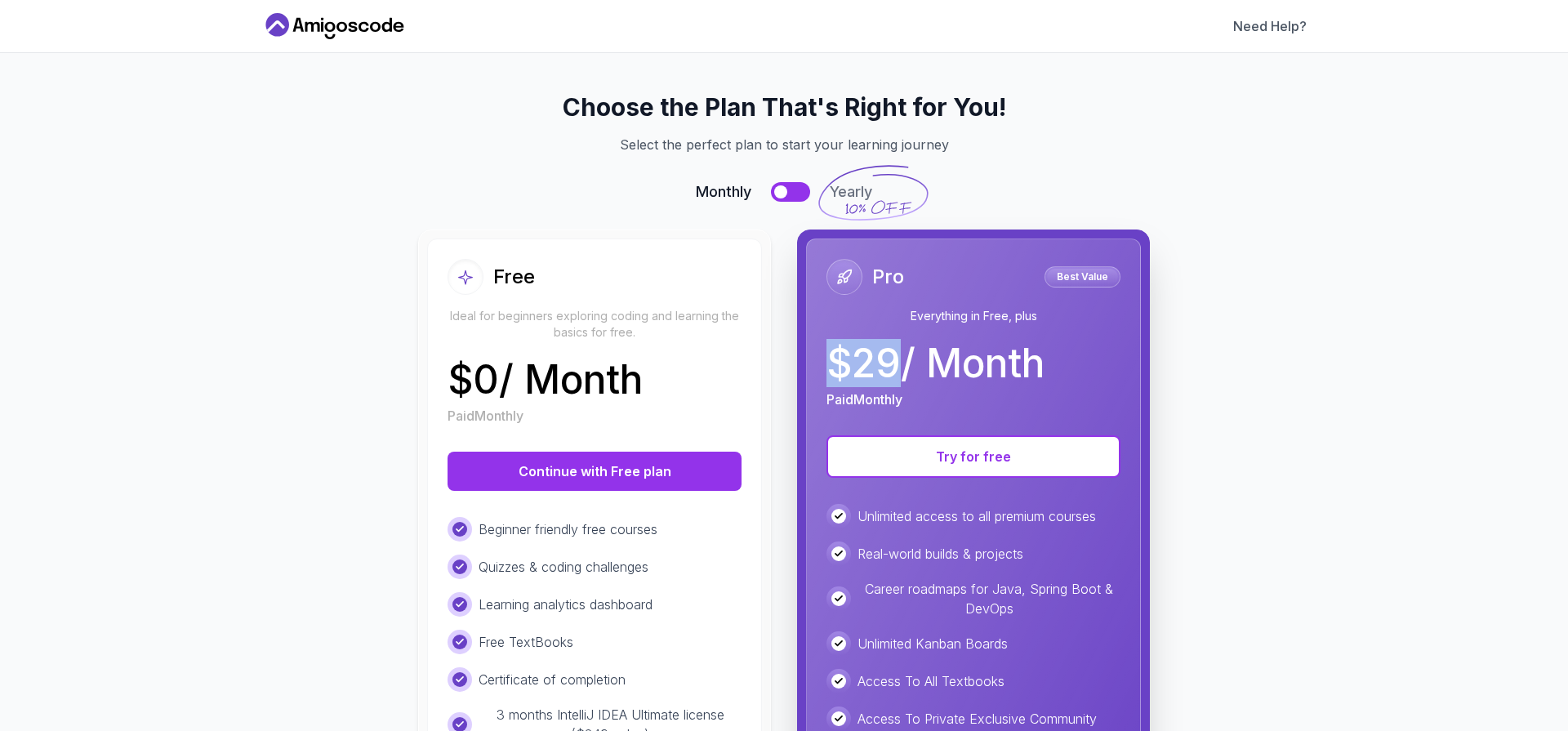
drag, startPoint x: 826, startPoint y: 356, endPoint x: 900, endPoint y: 356, distance: 74.0
click at [901, 356] on p "$ 29 / Month" at bounding box center [935, 363] width 218 height 39
click at [678, 478] on button "Continue with Free plan" at bounding box center [594, 471] width 294 height 39
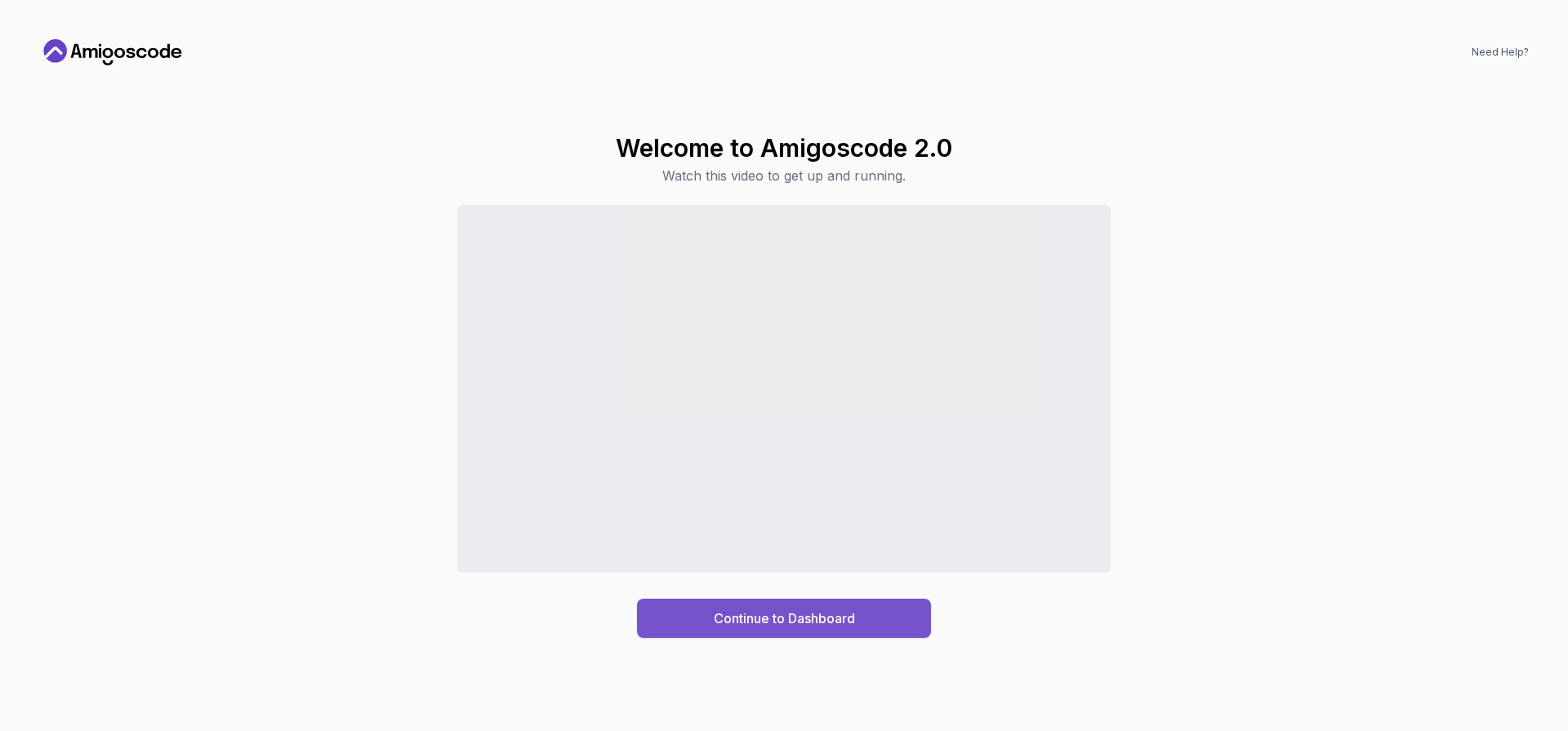
click at [743, 625] on div "Continue to Dashboard" at bounding box center [784, 618] width 141 height 20
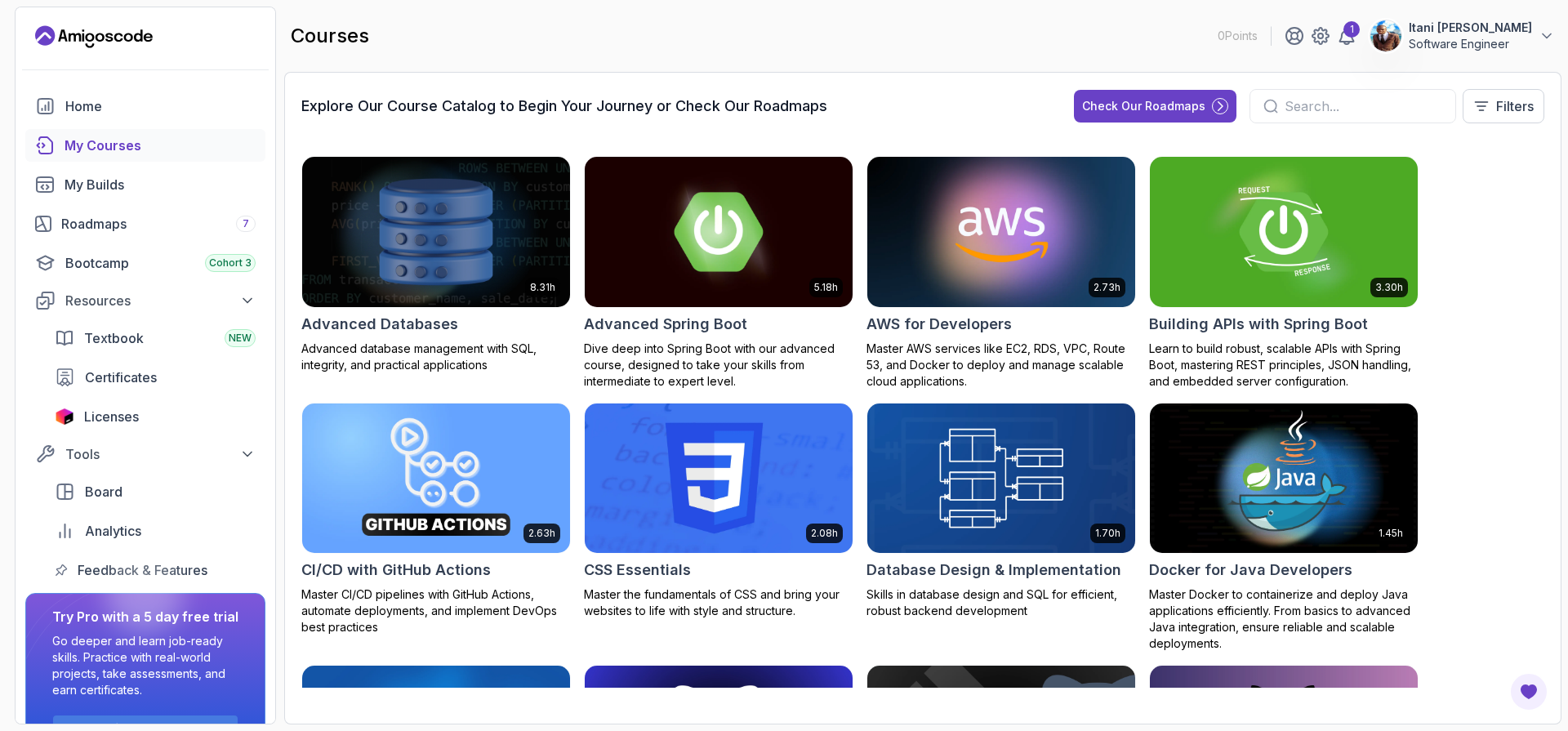
click at [486, 273] on img at bounding box center [436, 232] width 281 height 158
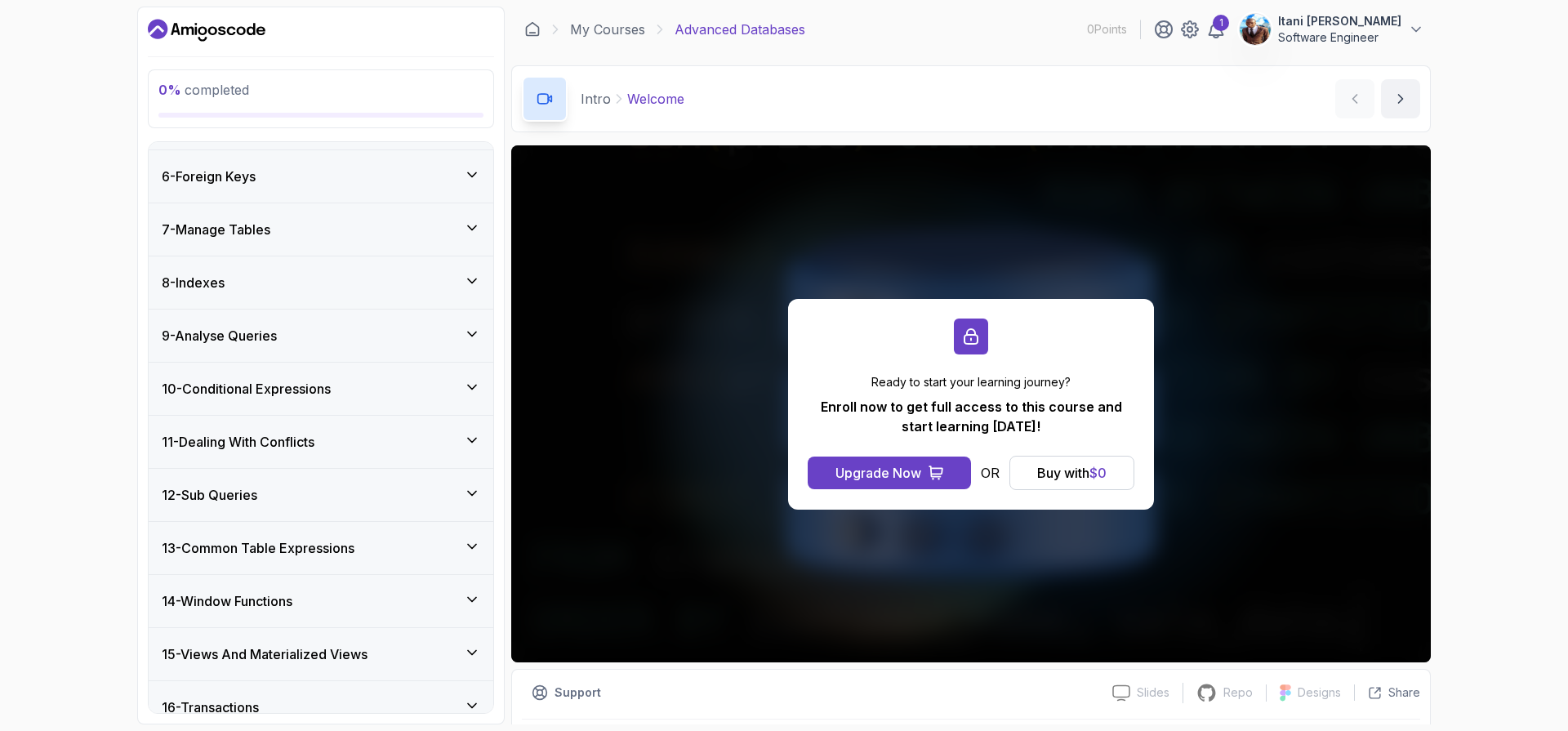
scroll to position [476, 0]
